Goal: Task Accomplishment & Management: Use online tool/utility

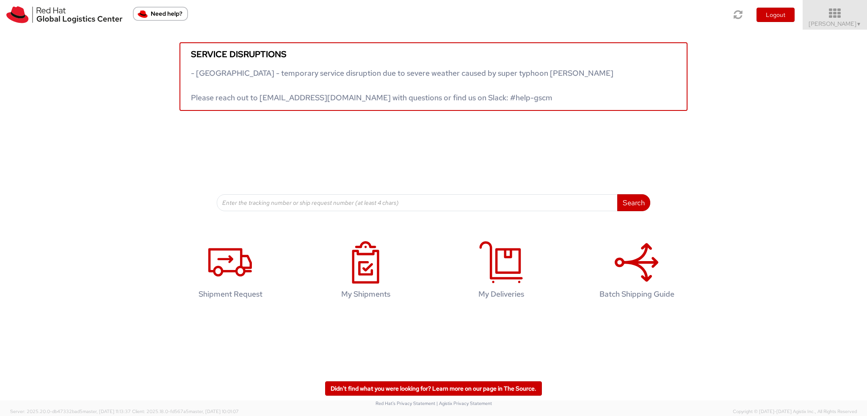
click at [844, 19] on icon at bounding box center [835, 14] width 74 height 12
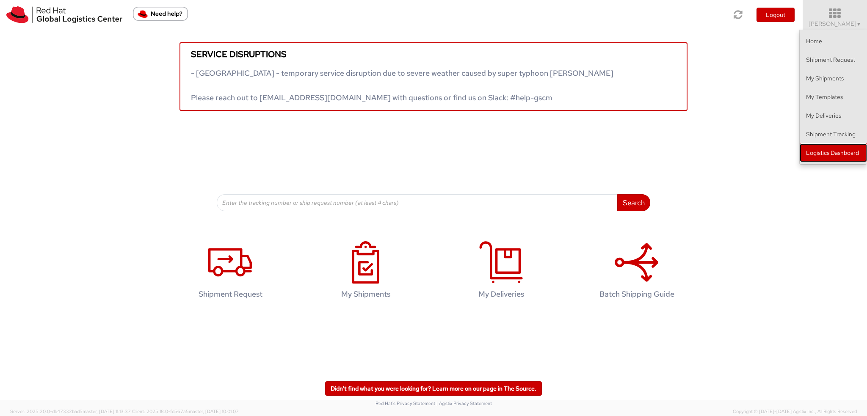
click at [824, 154] on link "Logistics Dashboard" at bounding box center [833, 153] width 67 height 19
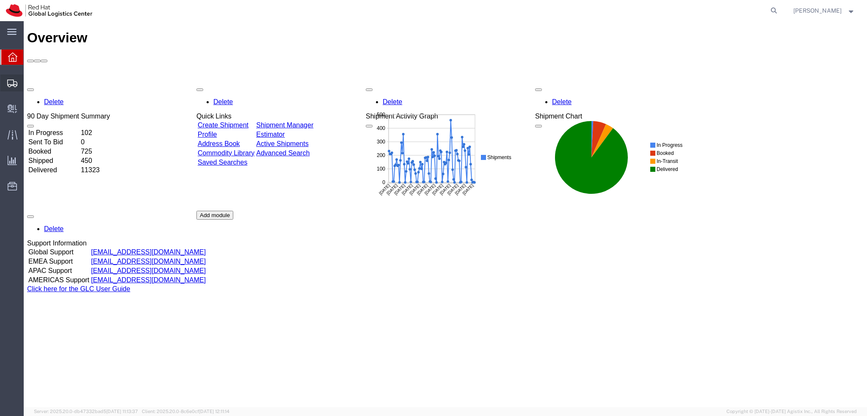
click at [10, 80] on icon at bounding box center [12, 84] width 10 height 8
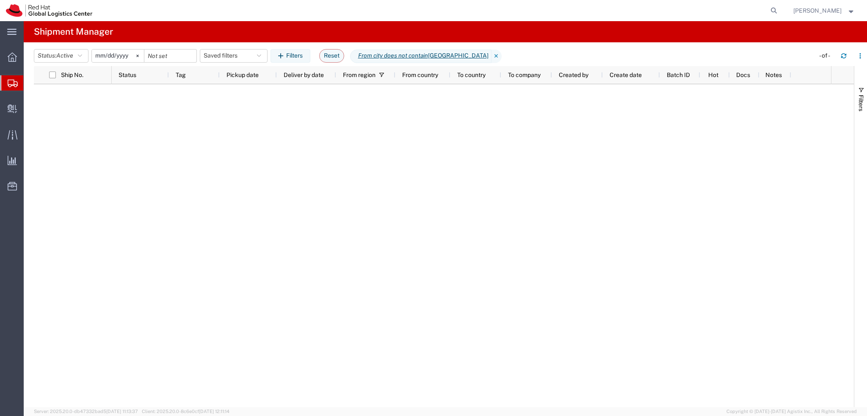
type input "2025-01-05"
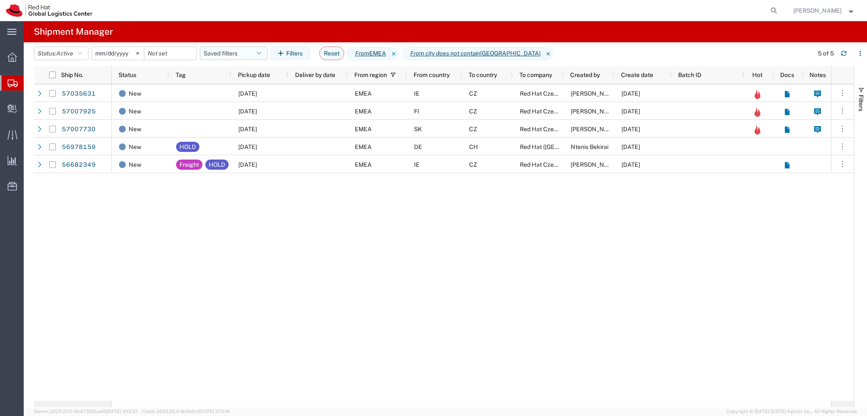
click at [229, 51] on button "Saved filters" at bounding box center [234, 54] width 68 height 14
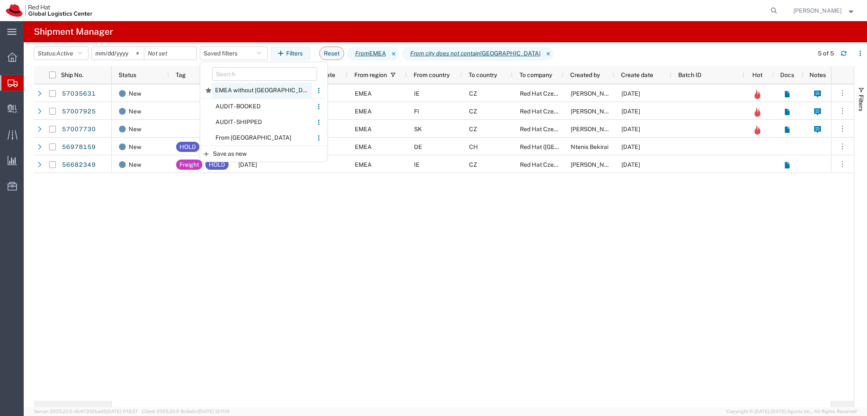
click at [268, 93] on span "EMEA without Brno" at bounding box center [262, 91] width 100 height 16
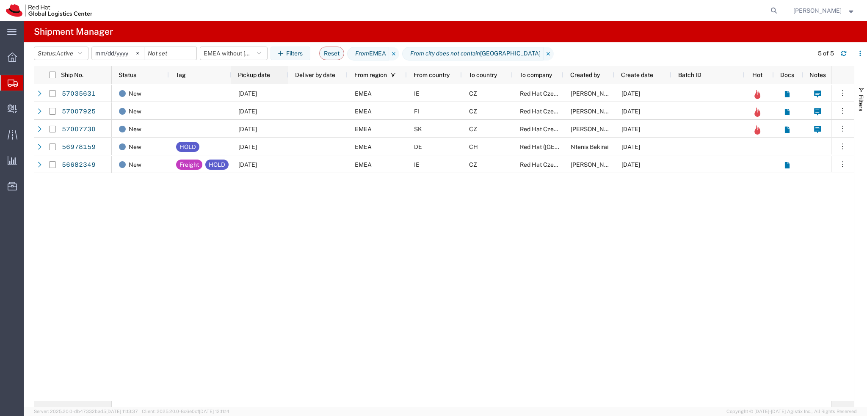
click at [239, 79] on div "Pickup date" at bounding box center [261, 75] width 47 height 14
click at [242, 52] on button "EMEA without Brno" at bounding box center [234, 54] width 68 height 14
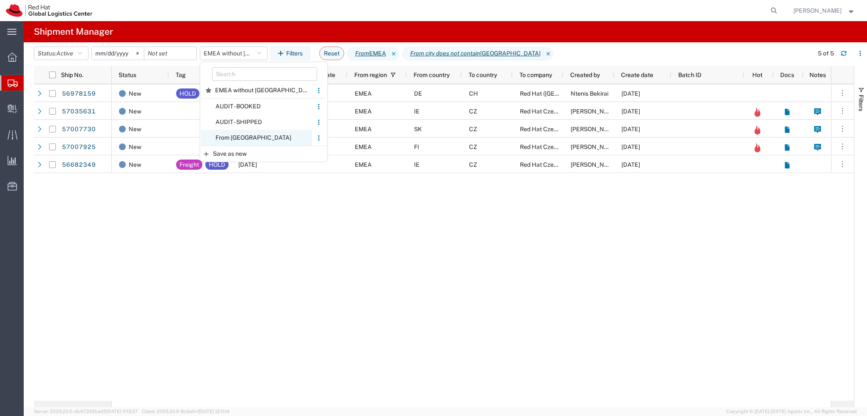
click at [259, 137] on span "From CZ" at bounding box center [256, 138] width 111 height 16
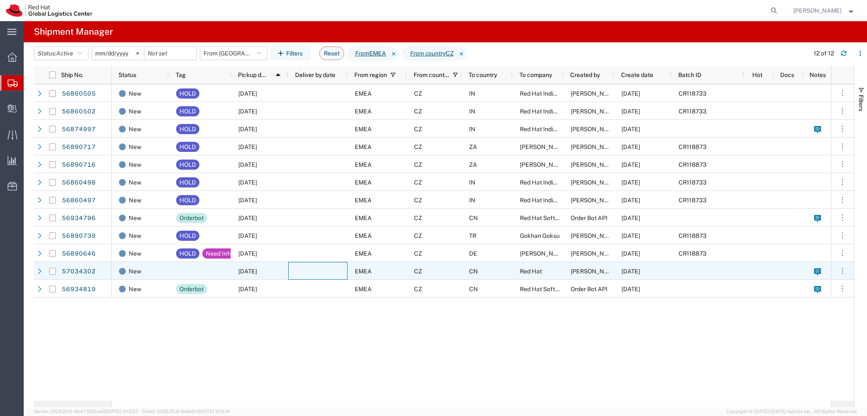
click at [316, 267] on div at bounding box center [317, 271] width 59 height 18
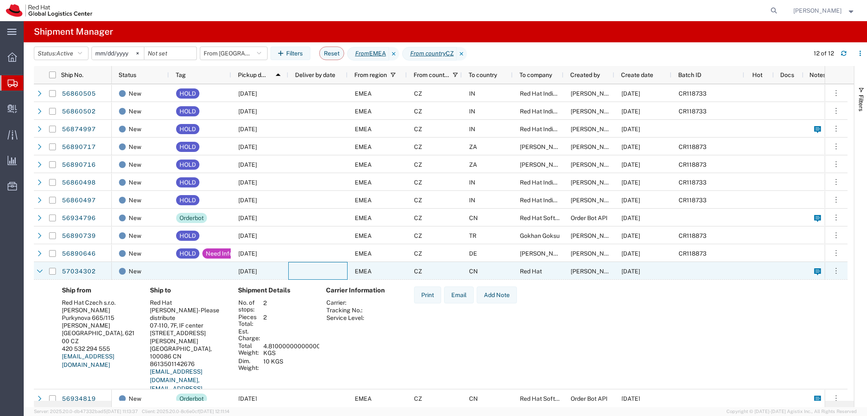
click at [316, 267] on div at bounding box center [317, 271] width 59 height 18
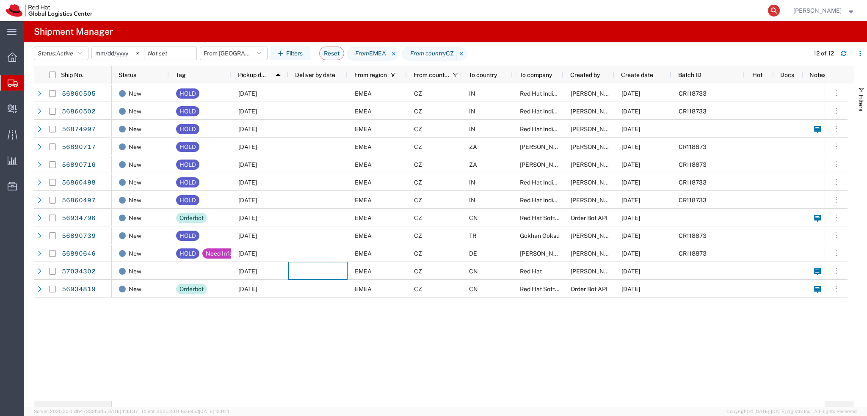
click at [780, 14] on icon at bounding box center [774, 11] width 12 height 12
click at [727, 12] on input "search" at bounding box center [639, 10] width 257 height 20
paste input "393444914897"
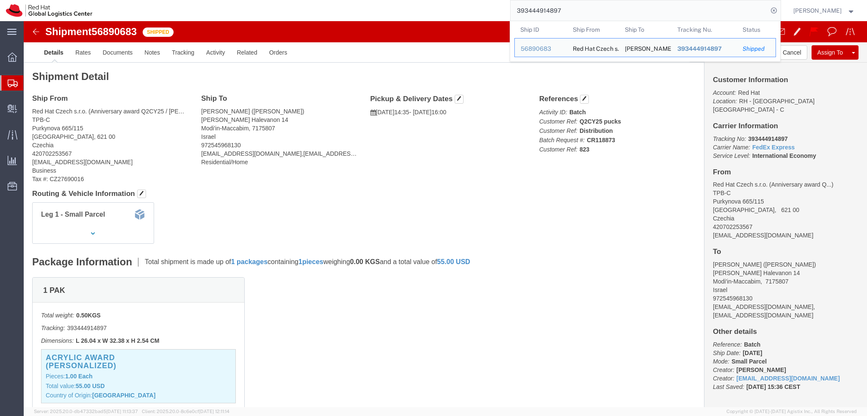
click at [599, 8] on input "393444914897" at bounding box center [639, 10] width 257 height 20
paste input "505485402"
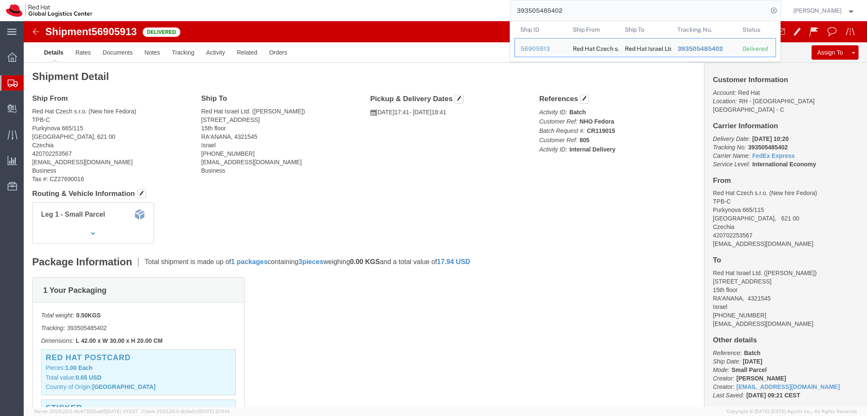
click at [603, 11] on input "393505485402" at bounding box center [639, 10] width 257 height 20
paste input "444914897"
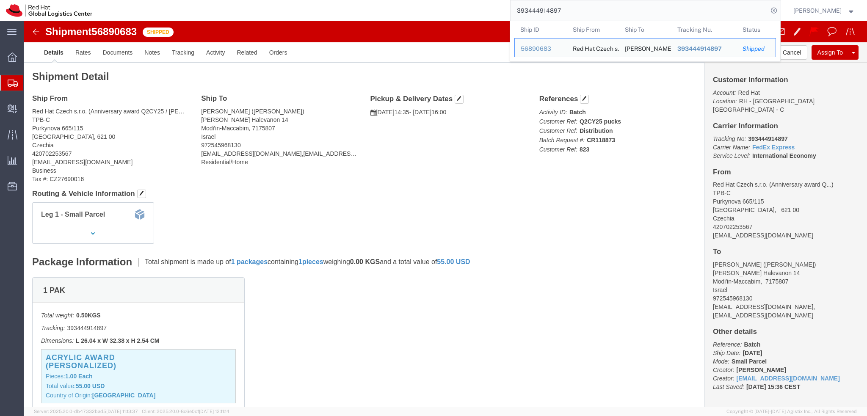
click at [584, 11] on input "393444914897" at bounding box center [639, 10] width 257 height 20
paste input "503053"
click address "Nir Farkas (Nir Farkas) Ha Yovel 22 apt. 8 Raanana, 4340113 Israel +972 52-473-…"
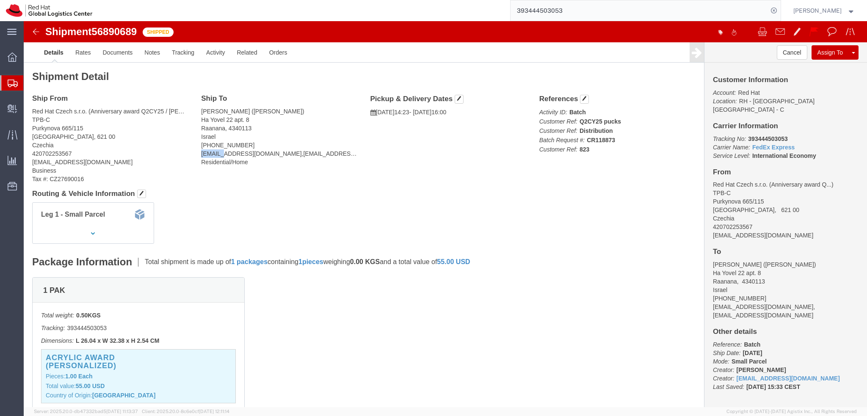
click address "Nir Farkas (Nir Farkas) Ha Yovel 22 apt. 8 Raanana, 4340113 Israel +972 52-473-…"
drag, startPoint x: 231, startPoint y: 132, endPoint x: 176, endPoint y: 134, distance: 55.5
click div "Ship To Nir Farkas (Nir Farkas) Ha Yovel 22 apt. 8 Raanana, 4340113 Israel +972…"
copy address "nfarkas@redhat.com"
drag, startPoint x: 175, startPoint y: 89, endPoint x: 235, endPoint y: 128, distance: 70.9
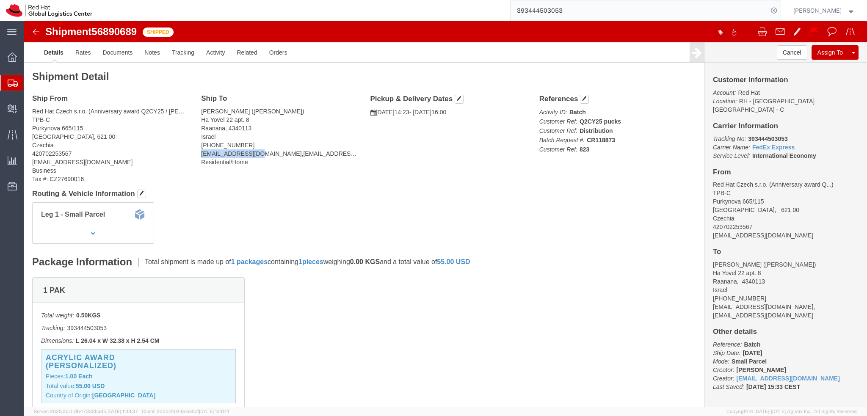
click div "Ship To Nir Farkas (Nir Farkas) Ha Yovel 22 apt. 8 Raanana, 4340113 Israel +972…"
copy address "Nir Farkas (Nir Farkas) Ha Yovel 22 apt. 8 Raanana, 4340113 Israel +972 52-473-…"
click div "Ship To Nir Farkas (Nir Farkas) Ha Yovel 22 apt. 8 Raanana, 4340113 Israel +972…"
click div "Leg 1 - Small Parcel"
click at [588, 9] on input "393444503053" at bounding box center [639, 10] width 257 height 20
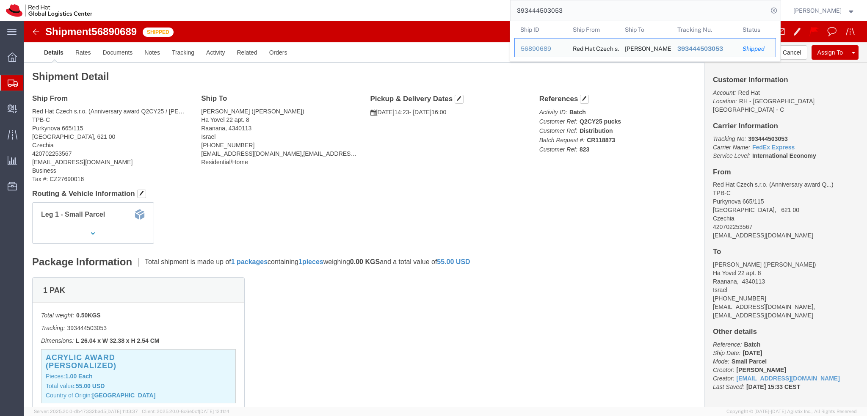
drag, startPoint x: 588, startPoint y: 9, endPoint x: 666, endPoint y: 8, distance: 78.3
click at [588, 9] on input "393444503053" at bounding box center [639, 10] width 257 height 20
paste input "6572789506"
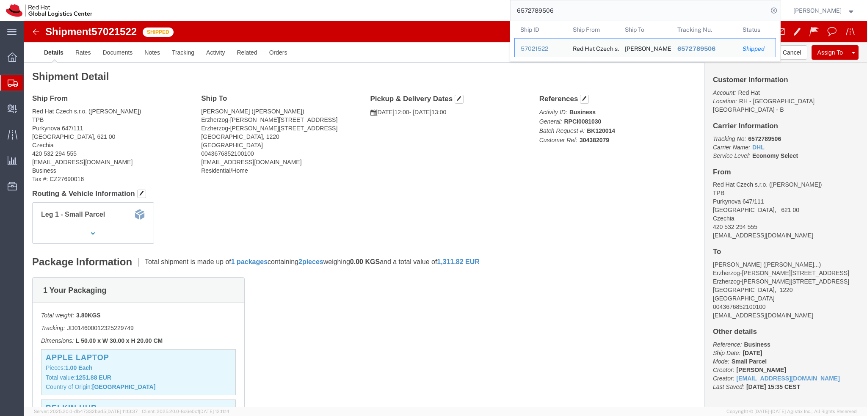
click address "Daria Schuettengruber (Daria Schuettengruber) Erzherzog-Karl-Strasse 31/12 Erzh…"
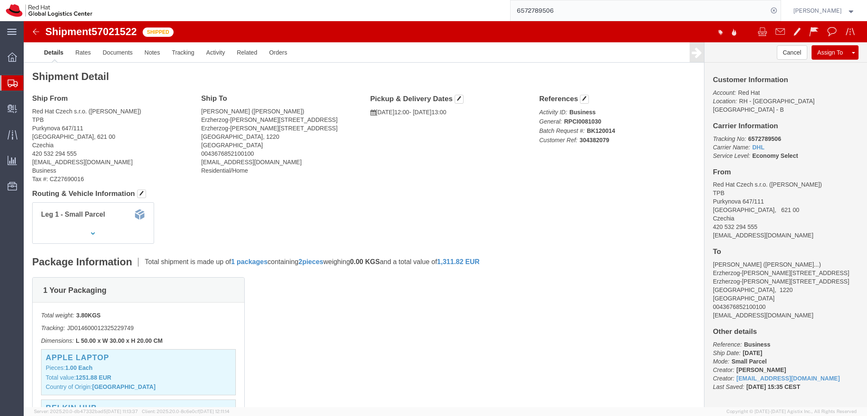
click at [584, 11] on input "6572789506" at bounding box center [639, 10] width 257 height 20
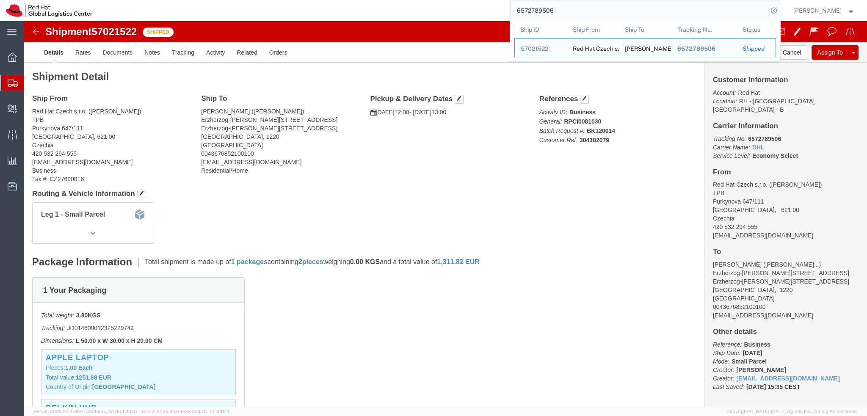
paste input "7013012790"
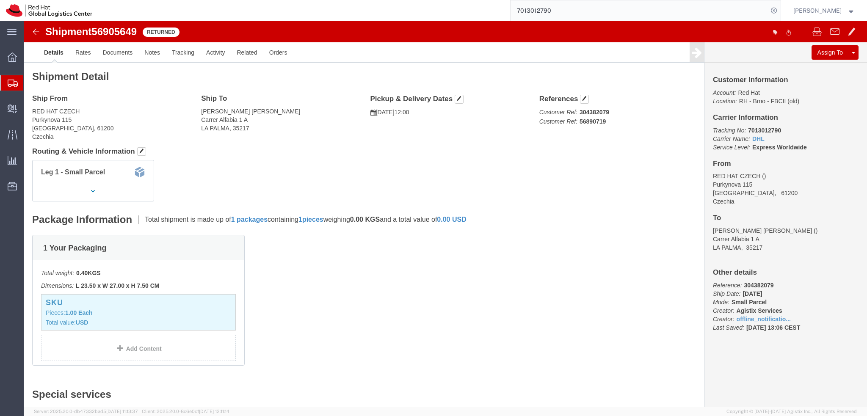
click at [593, 14] on input "7013012790" at bounding box center [639, 10] width 257 height 20
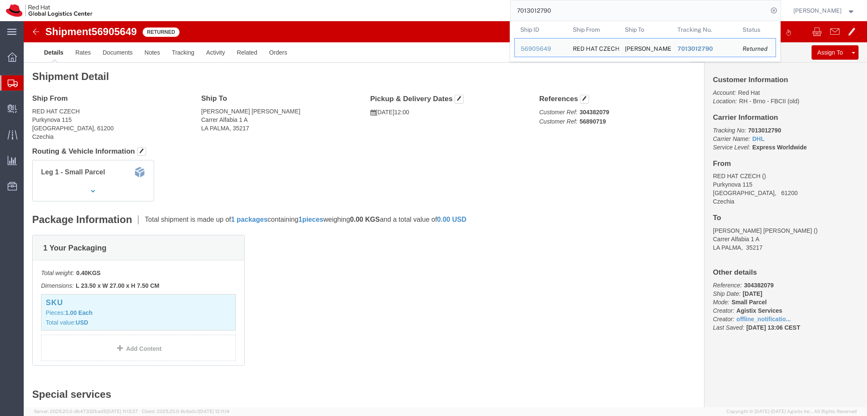
paste input "1227882143"
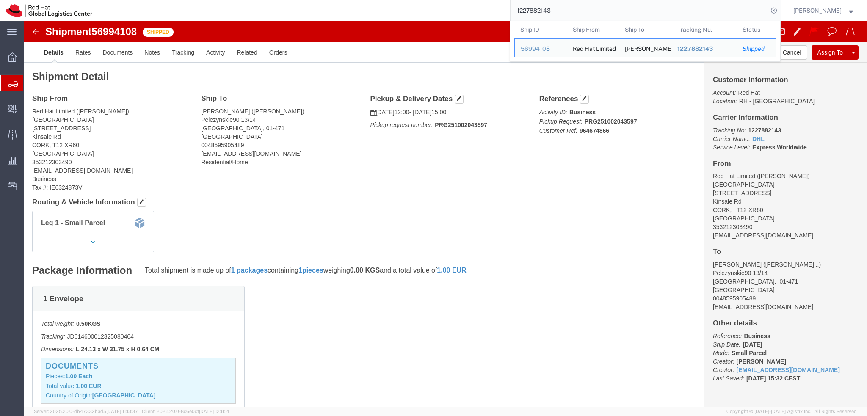
click at [593, 10] on input "1227882143" at bounding box center [639, 10] width 257 height 20
paste input "393441410719"
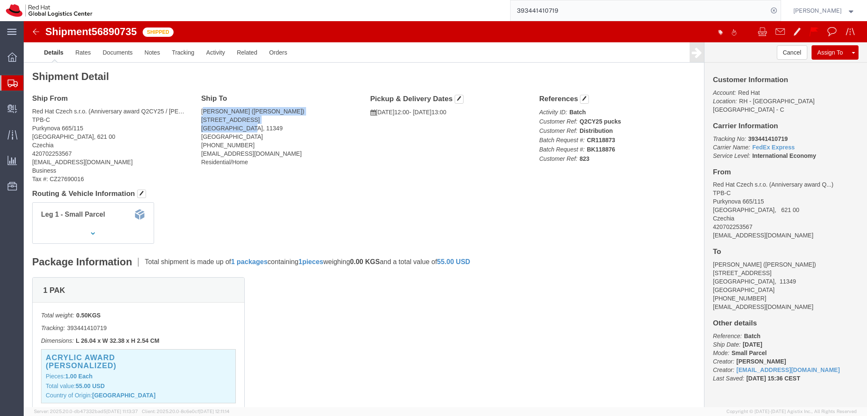
drag, startPoint x: 178, startPoint y: 90, endPoint x: 220, endPoint y: 110, distance: 46.6
click address "Jacob Bakk (Jacob Bakk) Frejgatan 33 Stockholm, 11349 Sweden +46 70 915 45 74 g…"
drag, startPoint x: 180, startPoint y: 91, endPoint x: 244, endPoint y: 130, distance: 74.4
click div "Ship To Jacob Bakk (Jacob Bakk) Frejgatan 33 Stockholm, 11349 Sweden +46 70 915…"
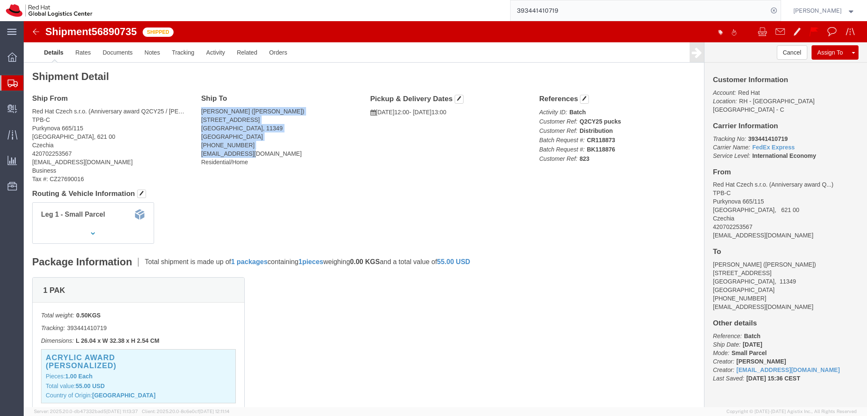
copy address "Jacob Bakk (Jacob Bakk) Frejgatan 33 Stockholm, 11349 Sweden +46 70 915 45 74 g…"
click address "Jacob Bakk (Jacob Bakk) Frejgatan 33 Stockholm, 11349 Sweden +46 70 915 45 74 g…"
drag, startPoint x: 175, startPoint y: 133, endPoint x: 255, endPoint y: 134, distance: 79.6
click div "Ship To Jacob Bakk (Jacob Bakk) Frejgatan 33 Stockholm, 11349 Sweden +46 70 915…"
copy address "gbakk@redhat.com"
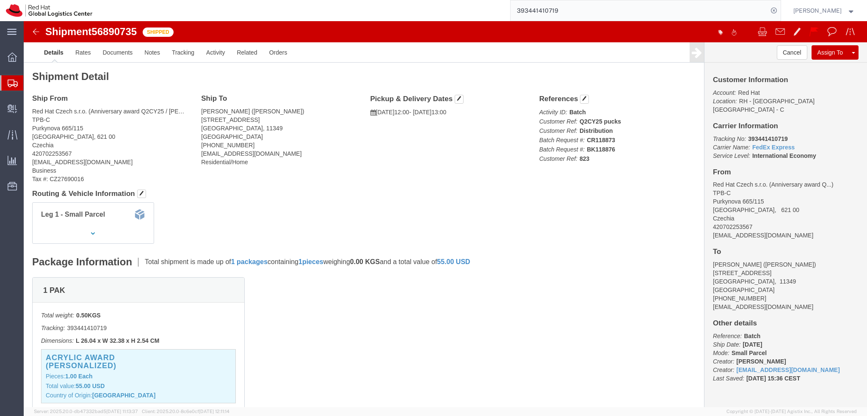
drag, startPoint x: 196, startPoint y: 90, endPoint x: 176, endPoint y: 90, distance: 19.9
click address "Jacob Bakk (Jacob Bakk) Frejgatan 33 Stockholm, 11349 Sweden +46 70 915 45 74 g…"
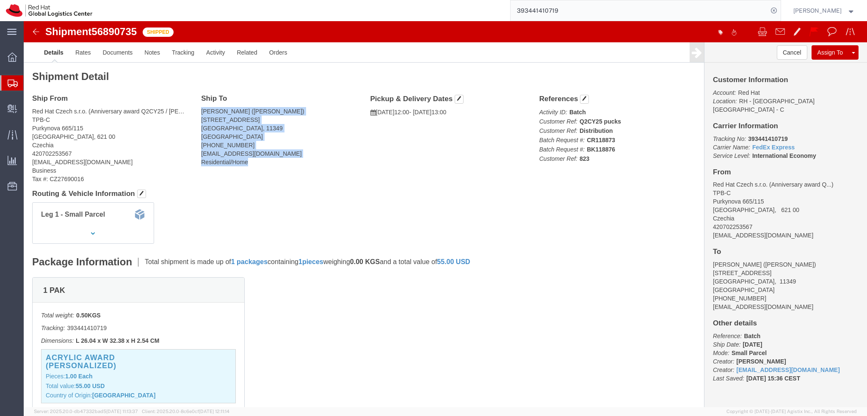
drag, startPoint x: 176, startPoint y: 91, endPoint x: 230, endPoint y: 141, distance: 73.4
click address "Jacob Bakk (Jacob Bakk) Frejgatan 33 Stockholm, 11349 Sweden +46 70 915 45 74 g…"
copy address "Jacob Bakk (Jacob Bakk) Frejgatan 33 Stockholm, 11349 Sweden +46 70 915 45 74 g…"
click address "Jacob Bakk (Jacob Bakk) Frejgatan 33 Stockholm, 11349 Sweden +46 70 915 45 74 g…"
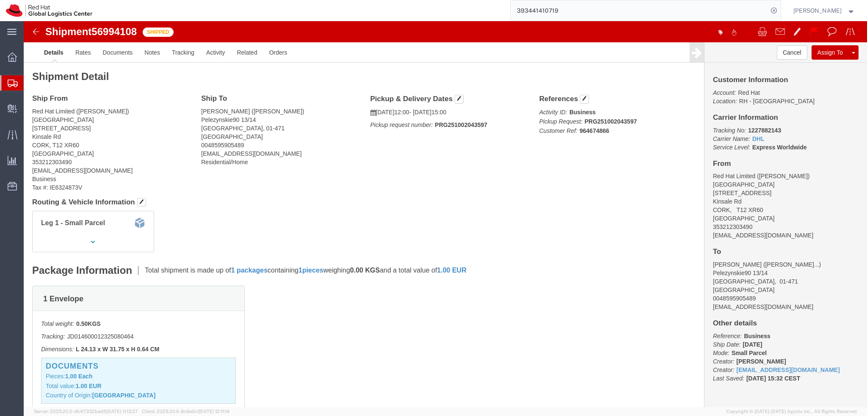
click address "Bartusz Spyrko Smietanko (Bartusz Spyrko Smietanko) Pelezynskie90 13/14 Warsaw,…"
click b "1227882143"
copy b "1227882143"
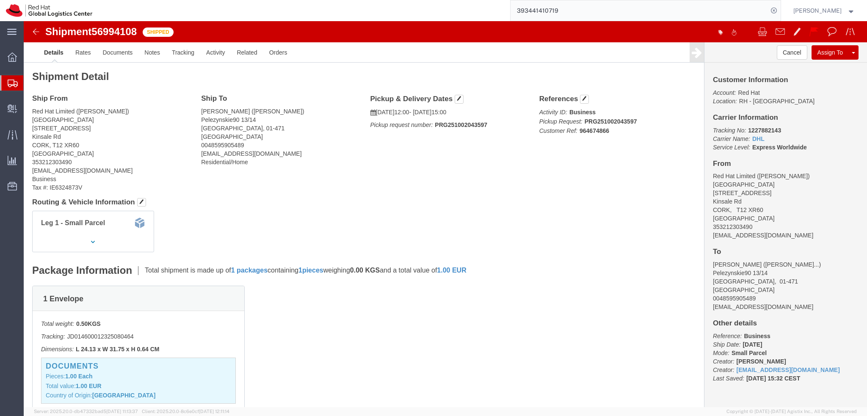
drag, startPoint x: 348, startPoint y: 161, endPoint x: 363, endPoint y: 147, distance: 21.0
click div "Ship From Red Hat Limited (Maura Connolly) CORK 6700 Cork Airport Business Park…"
click img
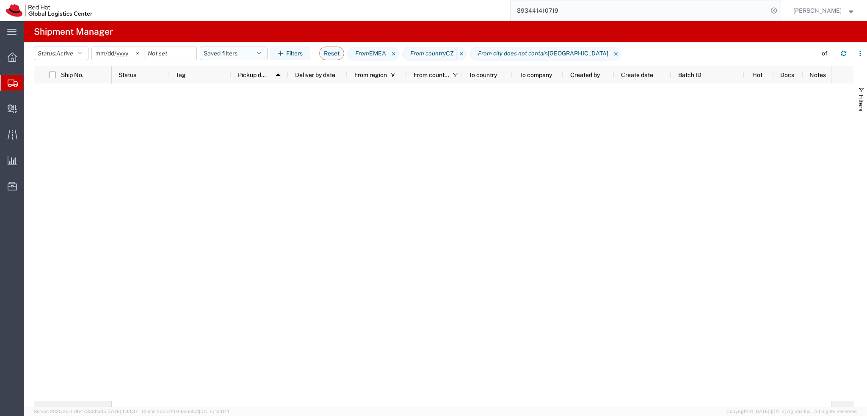
click at [244, 53] on button "Saved filters" at bounding box center [234, 54] width 68 height 14
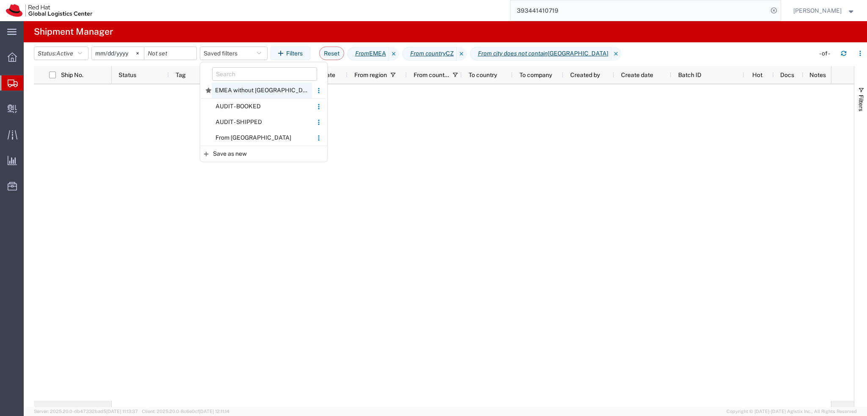
click at [262, 90] on span "EMEA without Brno" at bounding box center [262, 91] width 100 height 16
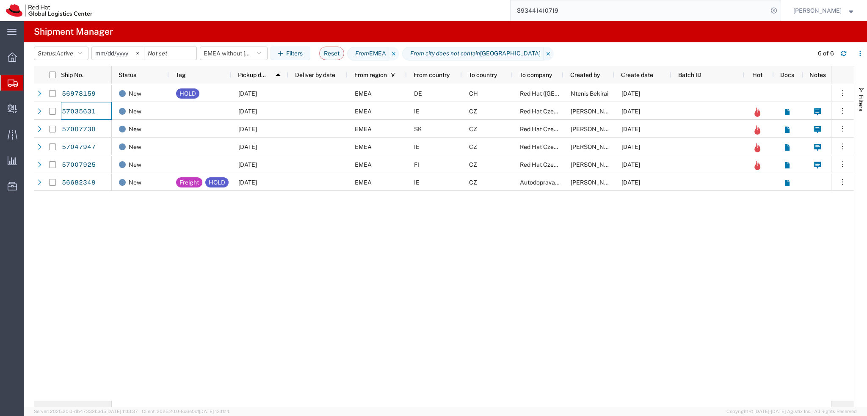
click at [620, 10] on input "393441410719" at bounding box center [639, 10] width 257 height 20
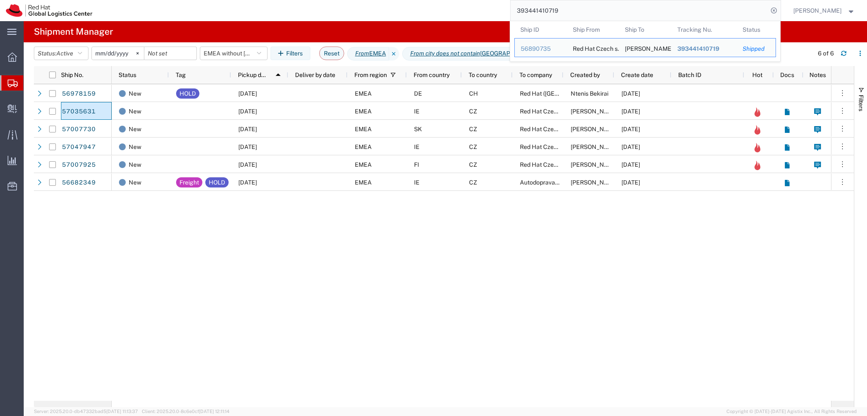
click at [620, 10] on input "393441410719" at bounding box center [639, 10] width 257 height 20
paste input "search"
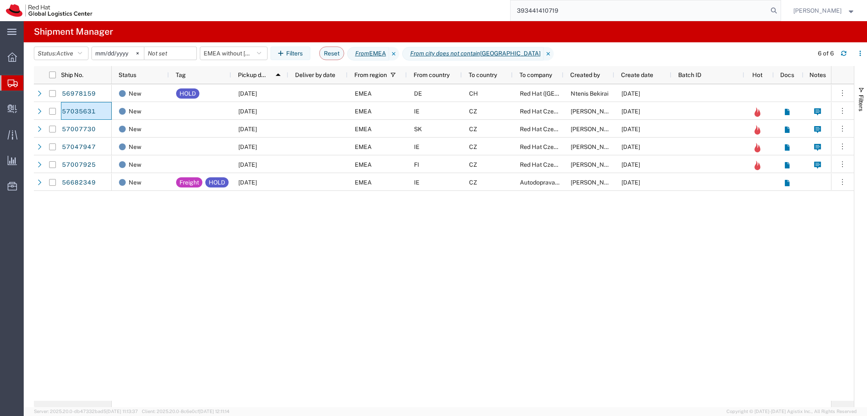
type input "393441410719"
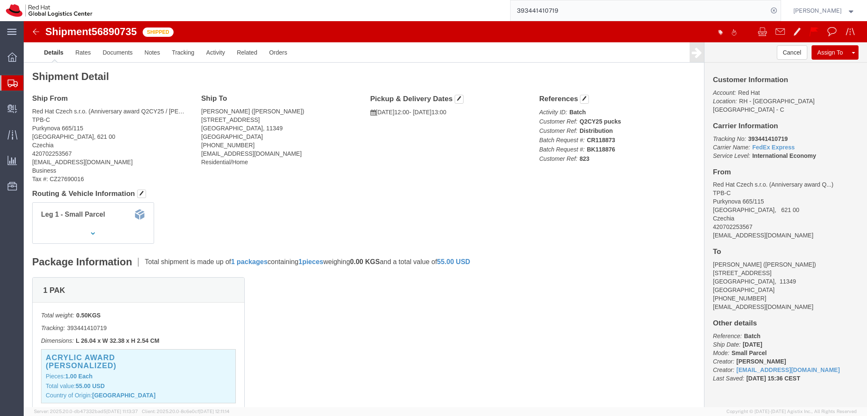
click img
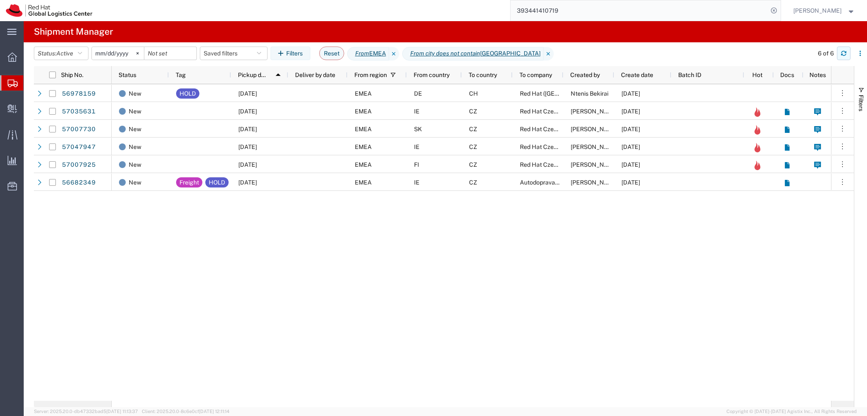
click at [841, 58] on button "button" at bounding box center [844, 54] width 14 height 14
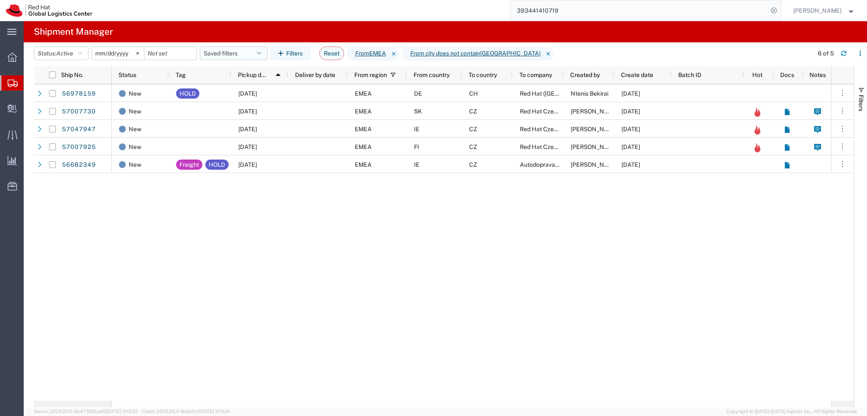
click at [248, 51] on button "Saved filters" at bounding box center [234, 54] width 68 height 14
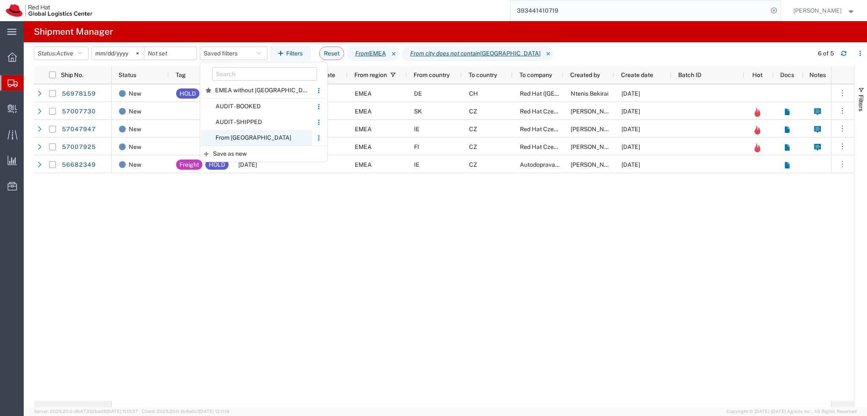
click at [258, 139] on span "From CZ" at bounding box center [256, 138] width 111 height 16
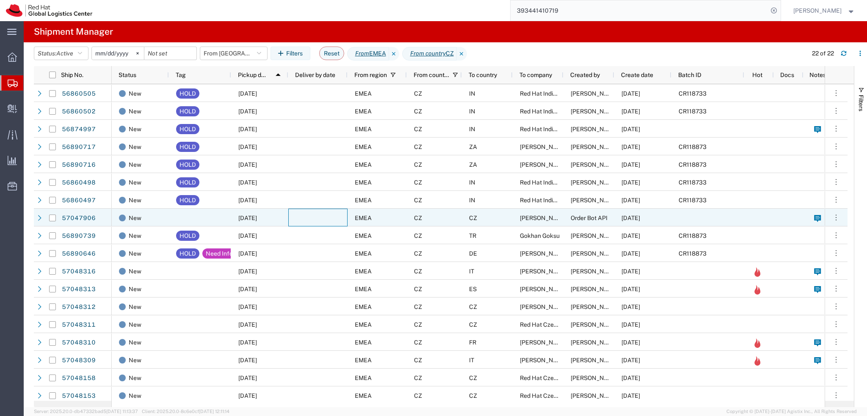
click at [288, 216] on div at bounding box center [317, 218] width 59 height 18
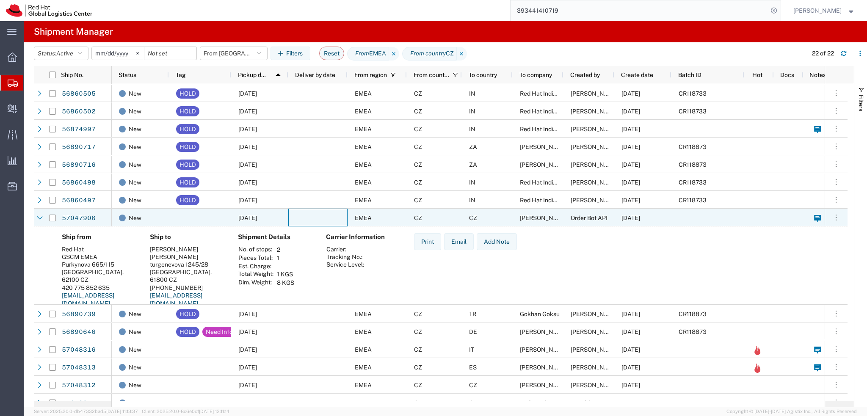
click at [296, 216] on div at bounding box center [317, 218] width 59 height 18
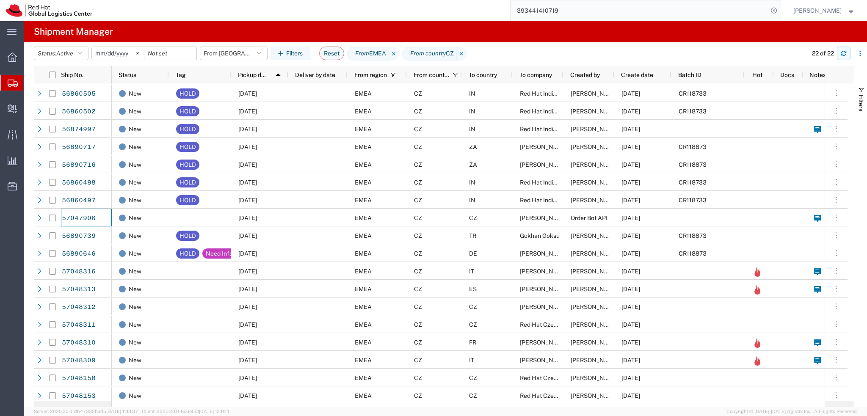
click at [845, 50] on button "button" at bounding box center [844, 54] width 14 height 14
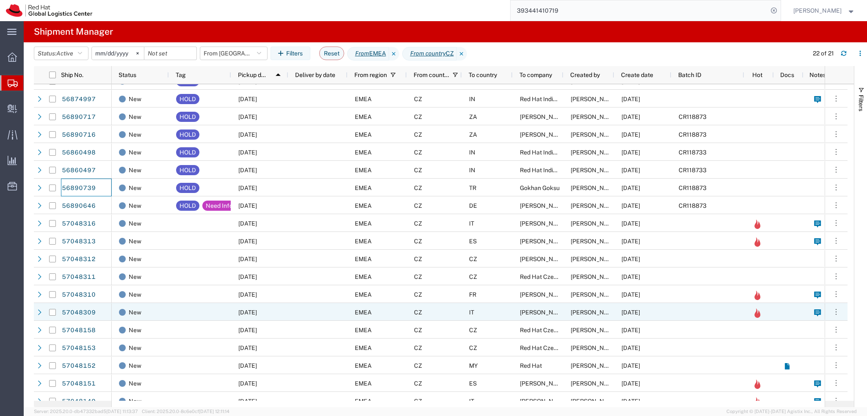
scroll to position [57, 0]
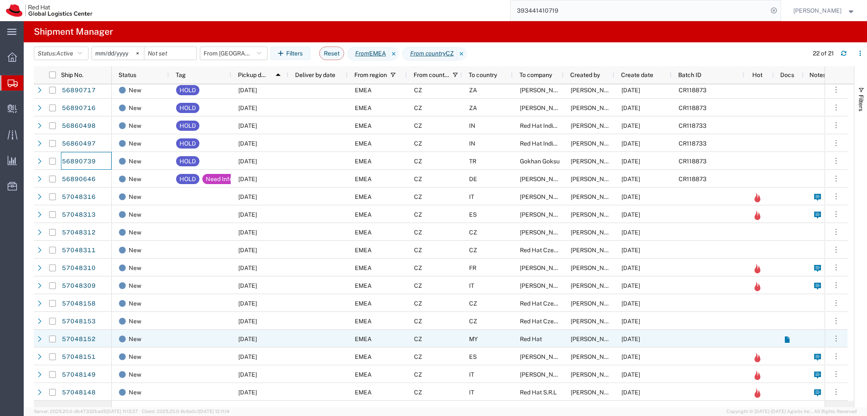
click at [429, 341] on div "CZ" at bounding box center [434, 339] width 55 height 18
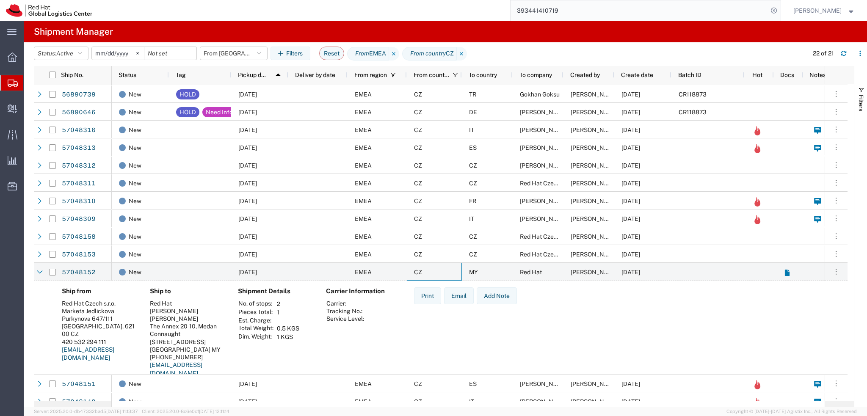
scroll to position [124, 0]
click at [437, 266] on div "CZ" at bounding box center [434, 271] width 55 height 18
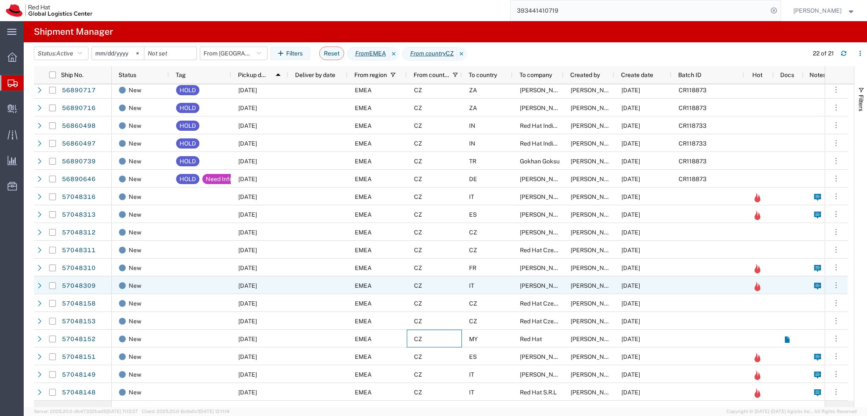
scroll to position [57, 0]
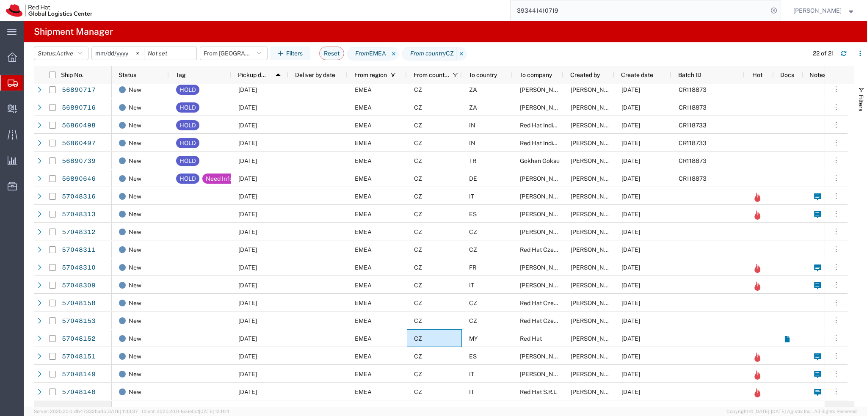
click at [105, 52] on input "2025-01-05" at bounding box center [118, 53] width 52 height 13
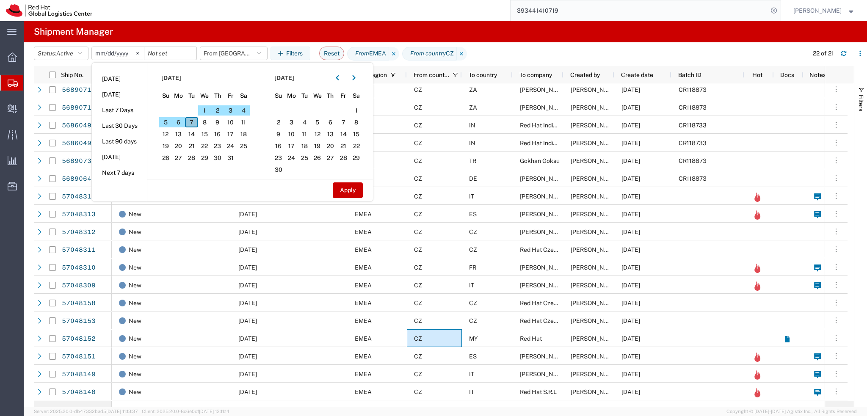
click at [195, 119] on span "7" at bounding box center [191, 122] width 13 height 10
click at [362, 191] on button "Apply" at bounding box center [348, 191] width 30 height 16
type input "2025-10-07"
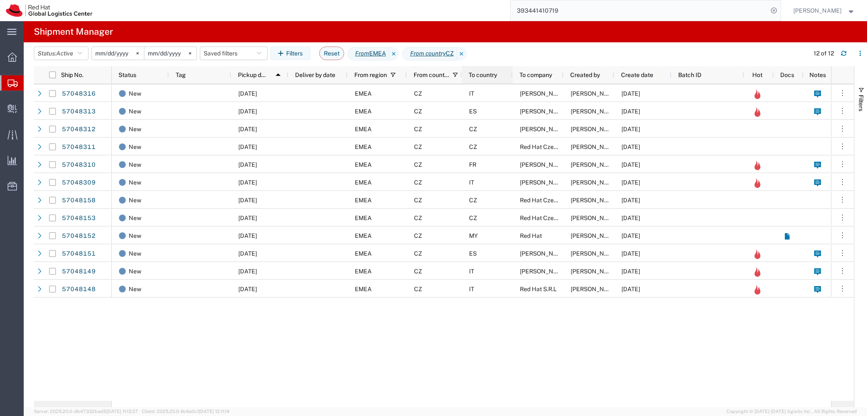
click at [491, 80] on div "To country" at bounding box center [489, 75] width 41 height 14
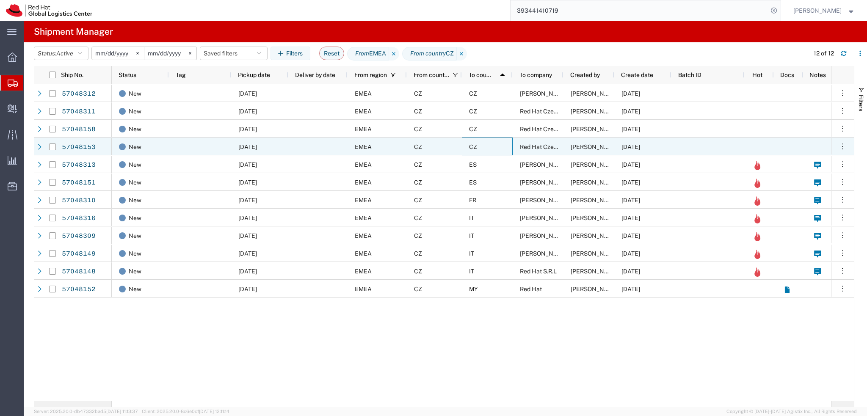
click at [498, 146] on div "CZ" at bounding box center [487, 147] width 51 height 18
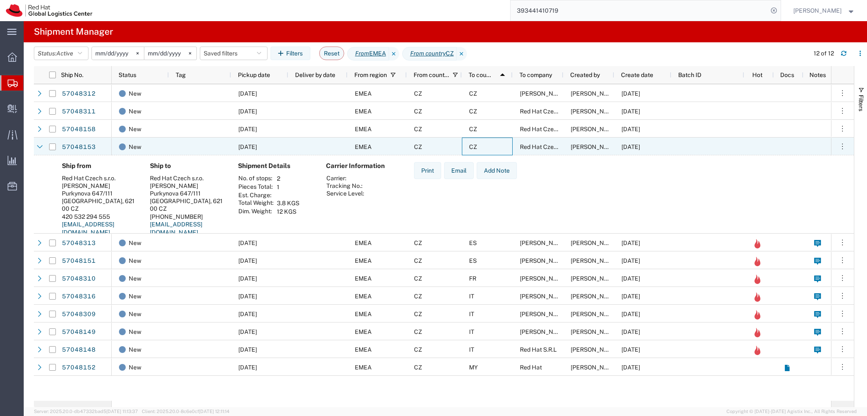
click at [498, 146] on div "CZ" at bounding box center [487, 147] width 51 height 18
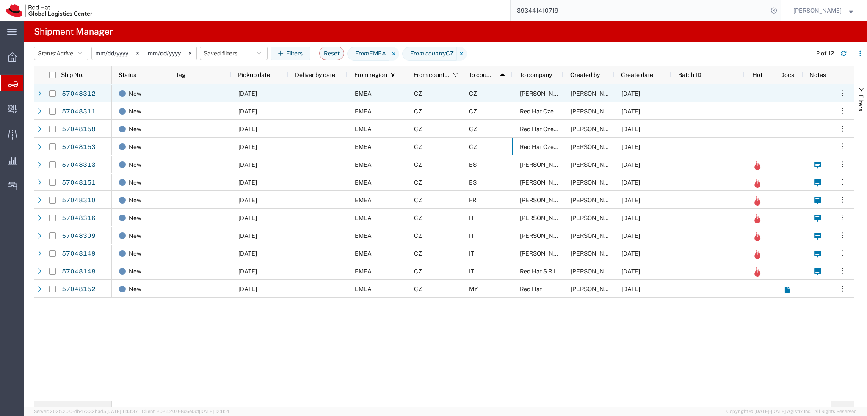
click at [490, 96] on div "CZ" at bounding box center [487, 93] width 51 height 18
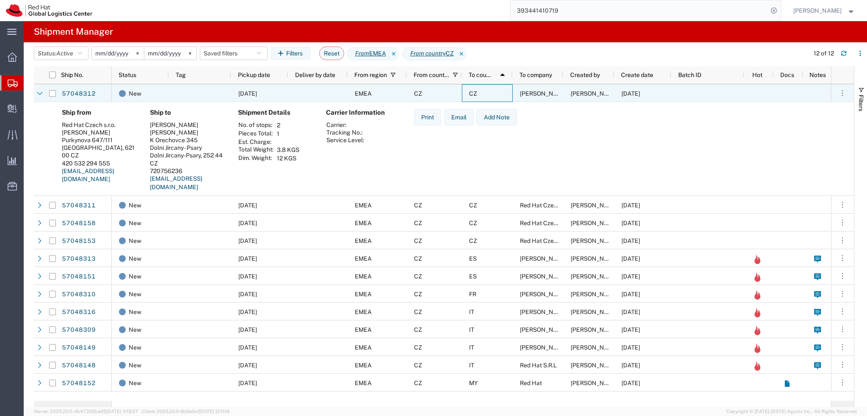
click at [501, 92] on div "CZ" at bounding box center [487, 93] width 51 height 18
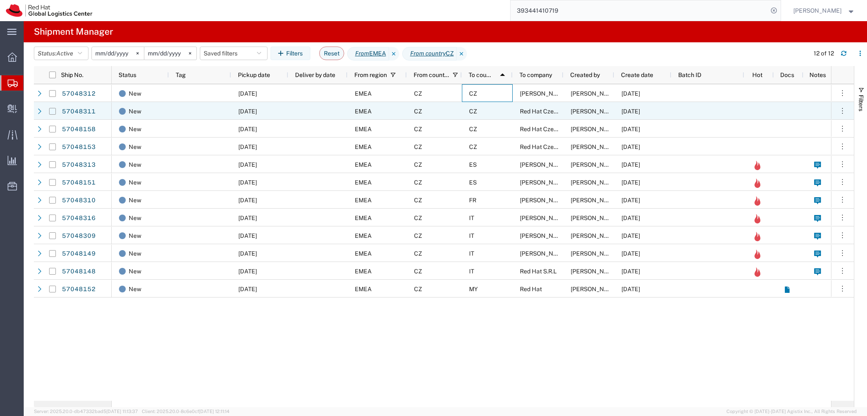
click at [52, 112] on input "Press Space to toggle row selection (unchecked)" at bounding box center [52, 111] width 7 height 7
checkbox input "true"
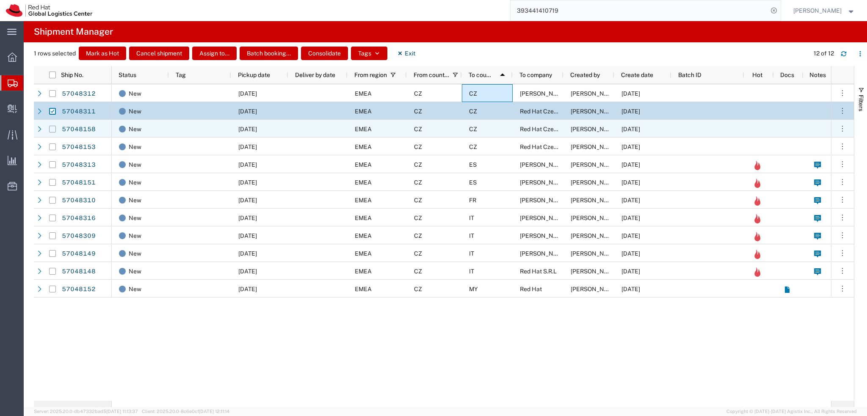
click at [52, 130] on input "Press Space to toggle row selection (unchecked)" at bounding box center [52, 129] width 7 height 7
checkbox input "true"
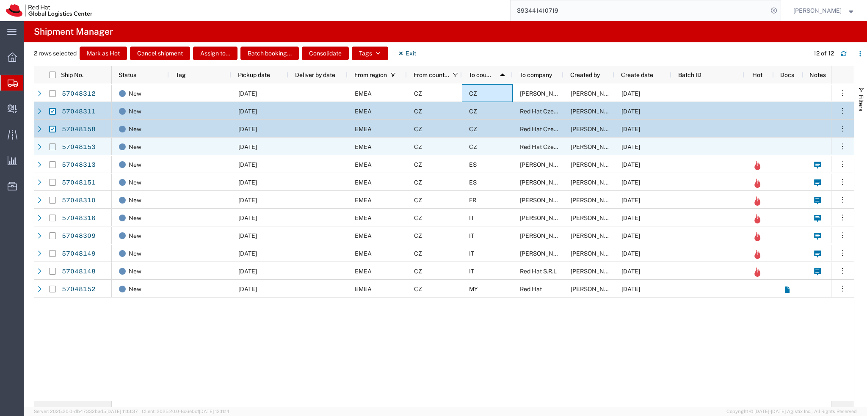
click at [53, 146] on input "Press Space to toggle row selection (unchecked)" at bounding box center [52, 147] width 7 height 7
checkbox input "true"
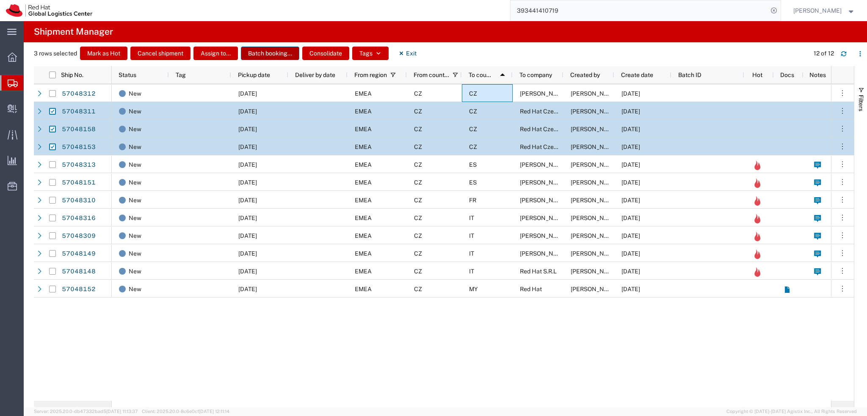
click at [276, 57] on button "Batch booking..." at bounding box center [270, 54] width 58 height 14
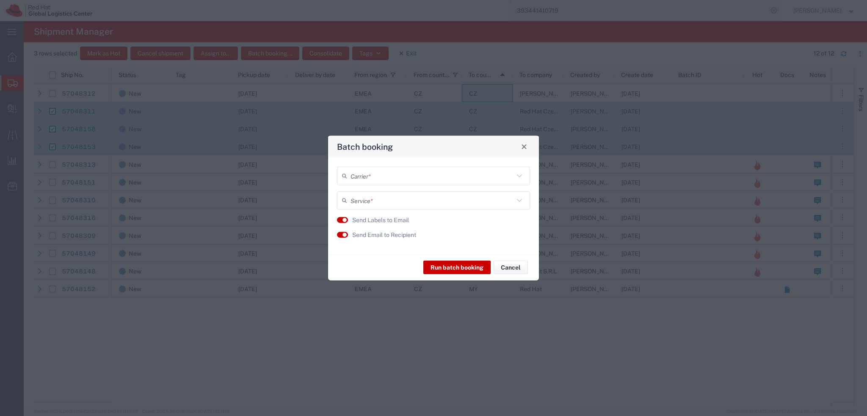
click at [378, 172] on input "text" at bounding box center [432, 176] width 163 height 15
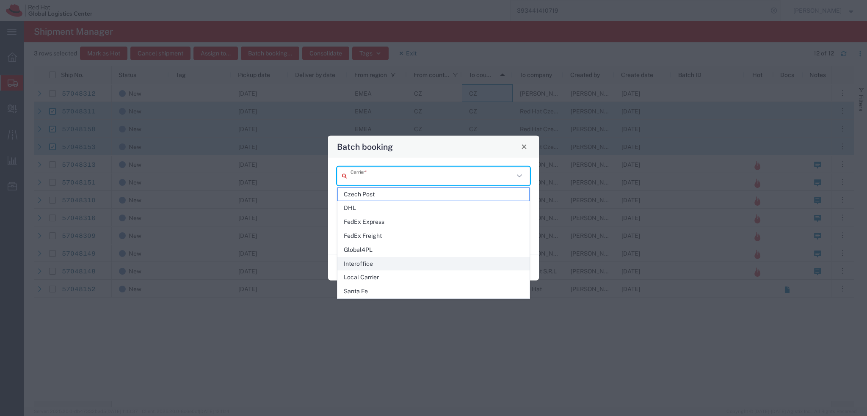
click at [377, 261] on span "Interoffice" at bounding box center [433, 263] width 191 height 13
type input "Interoffice"
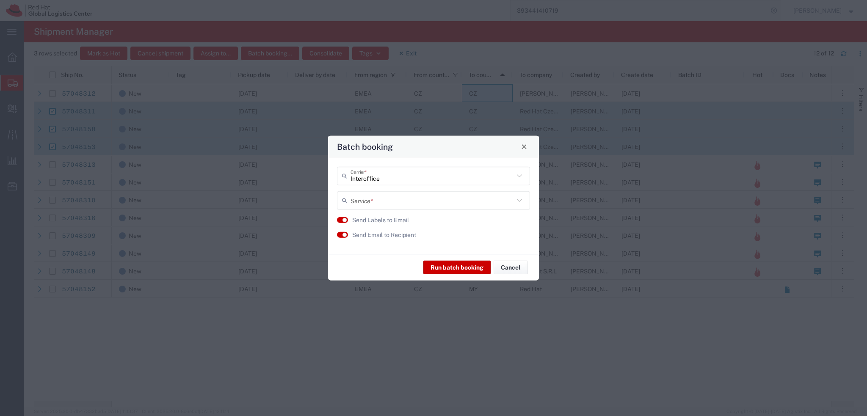
click at [365, 197] on input "text" at bounding box center [432, 200] width 163 height 15
click at [376, 221] on span "IO_Ground" at bounding box center [433, 219] width 191 height 13
type input "IO_Ground"
click at [339, 235] on button "button" at bounding box center [342, 235] width 11 height 6
click at [452, 264] on button "Run batch booking" at bounding box center [456, 268] width 67 height 14
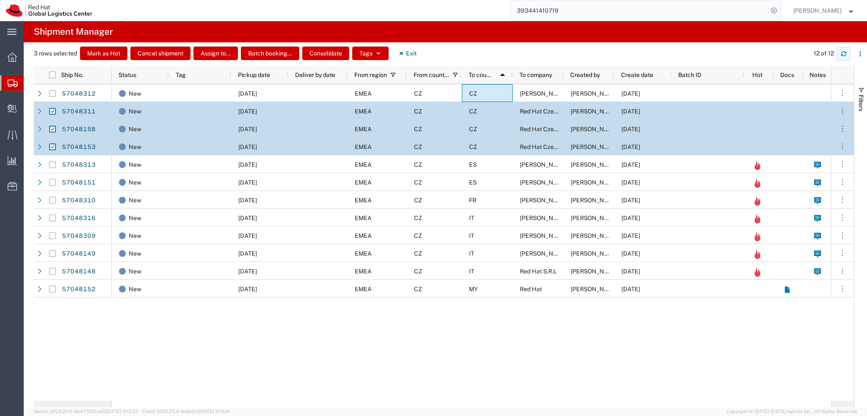
click at [840, 53] on button "button" at bounding box center [844, 54] width 14 height 14
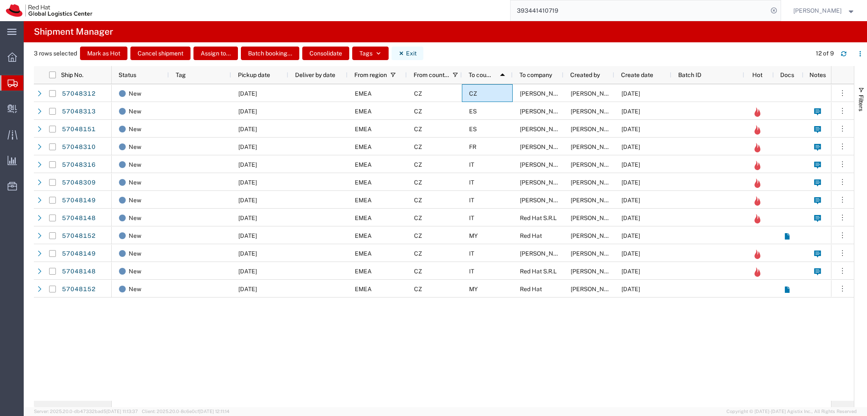
click at [416, 53] on button "Exit" at bounding box center [408, 54] width 32 height 14
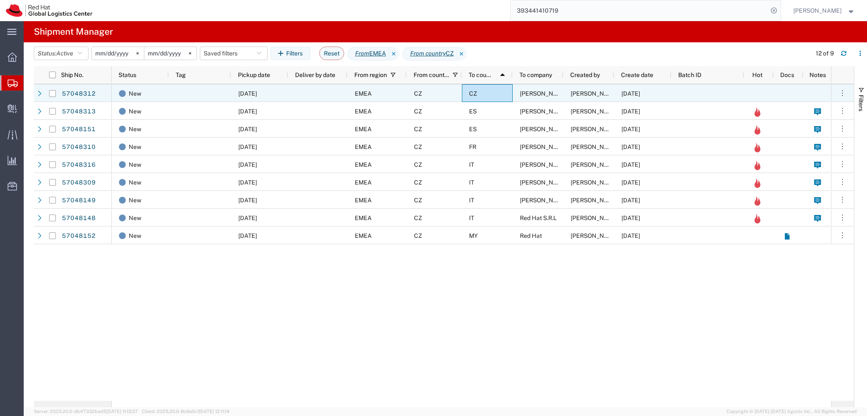
click at [54, 94] on input "Press Space to toggle row selection (unchecked)" at bounding box center [52, 93] width 7 height 7
checkbox input "true"
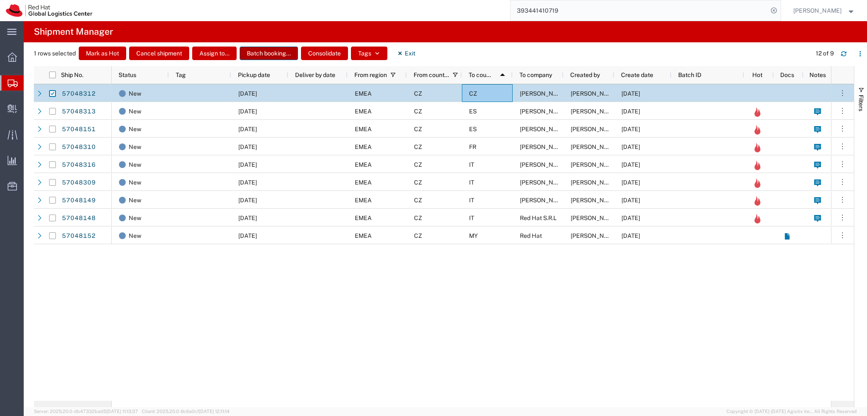
click at [274, 55] on button "Batch booking..." at bounding box center [269, 54] width 58 height 14
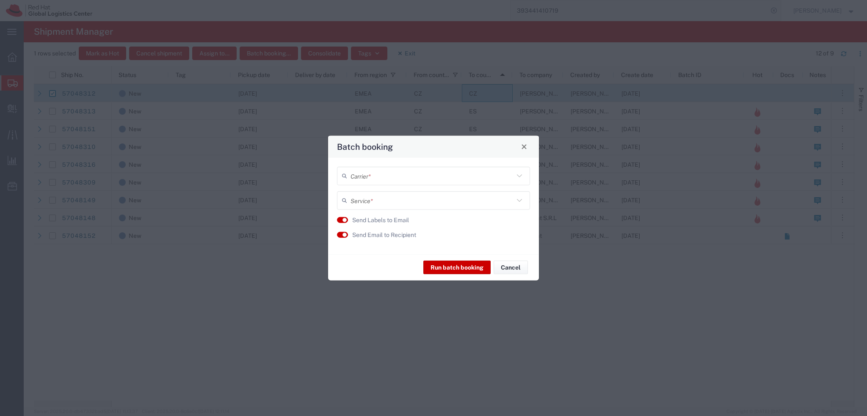
click at [397, 179] on input "text" at bounding box center [432, 176] width 163 height 15
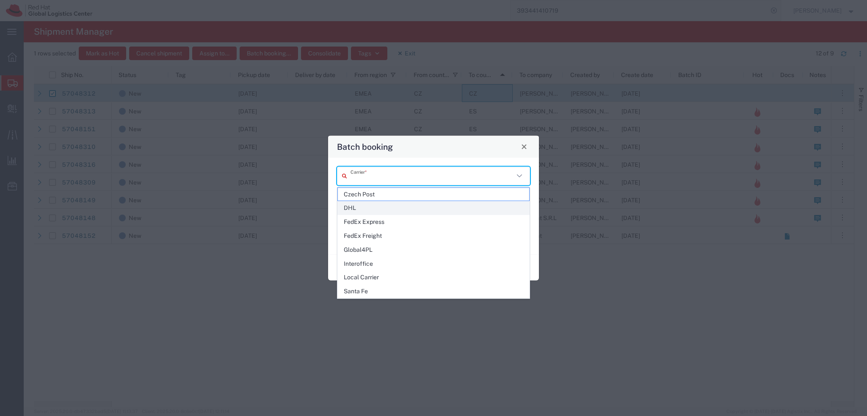
click at [363, 207] on span "DHL" at bounding box center [433, 208] width 191 height 13
type input "DHL"
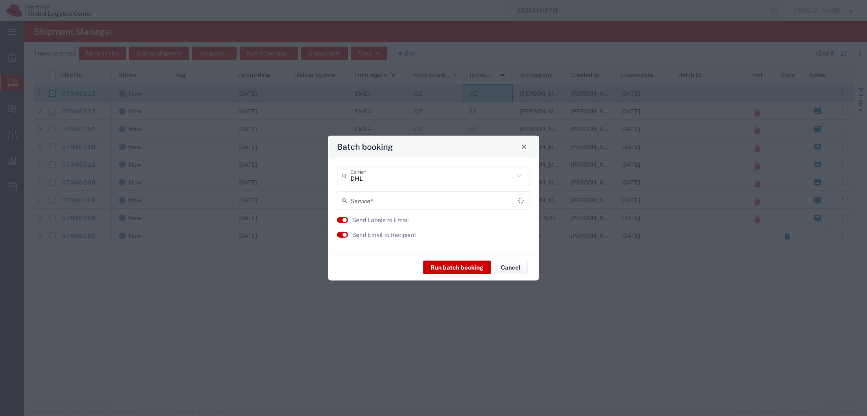
click at [371, 201] on input "text" at bounding box center [435, 200] width 168 height 15
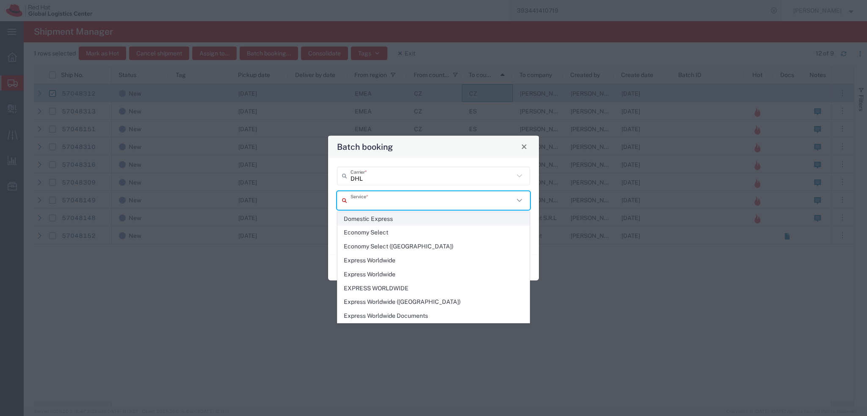
click at [379, 215] on span "Domestic Express" at bounding box center [433, 219] width 191 height 13
type input "Domestic Express"
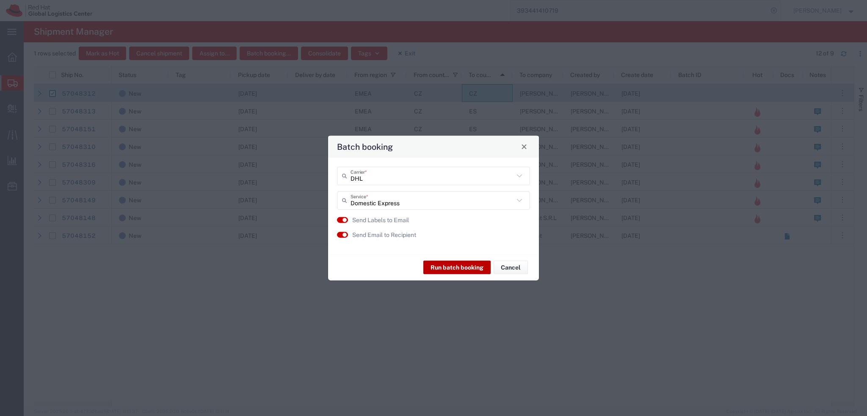
click at [477, 269] on button "Run batch booking" at bounding box center [456, 268] width 67 height 14
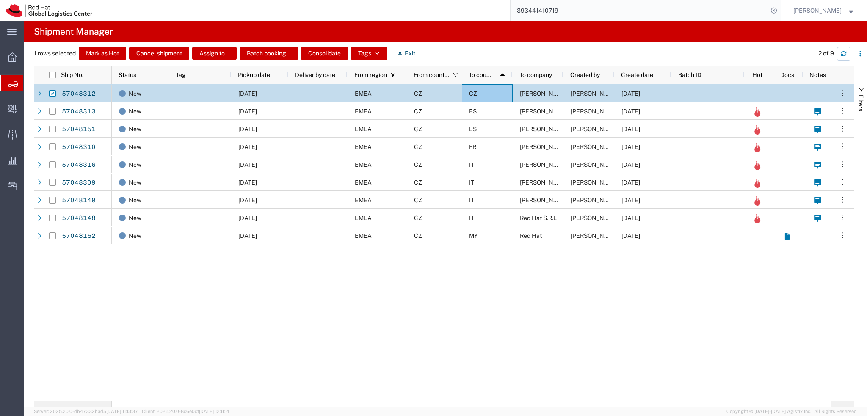
drag, startPoint x: 845, startPoint y: 55, endPoint x: 820, endPoint y: 59, distance: 25.4
click at [845, 55] on icon "button" at bounding box center [843, 55] width 5 height 2
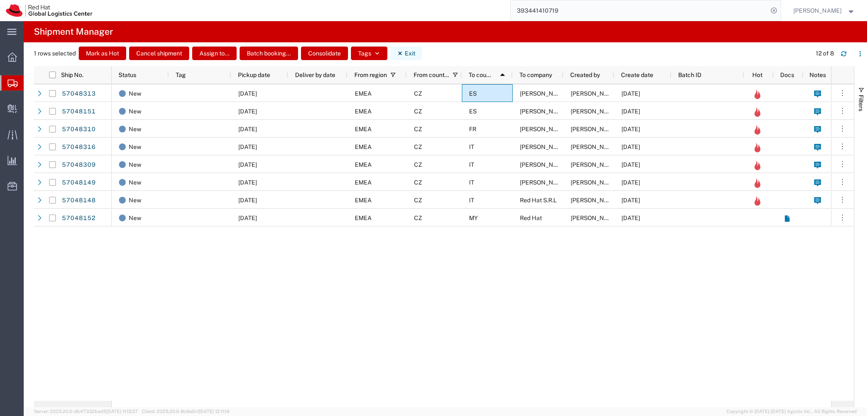
click at [396, 55] on button "Exit" at bounding box center [406, 54] width 32 height 14
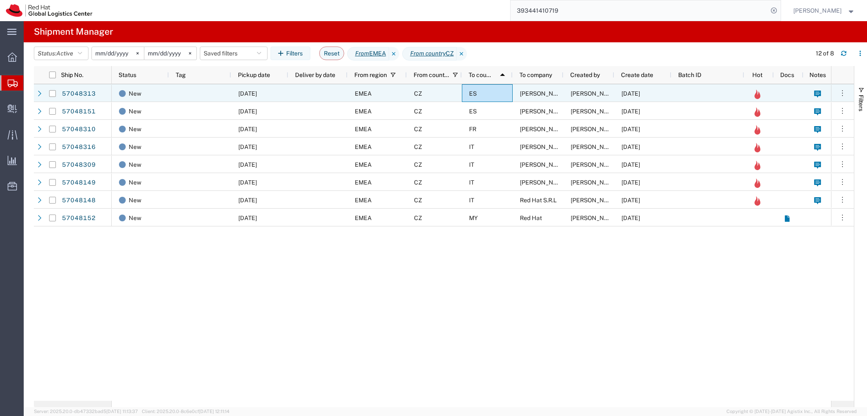
click at [496, 94] on div "ES" at bounding box center [487, 93] width 51 height 18
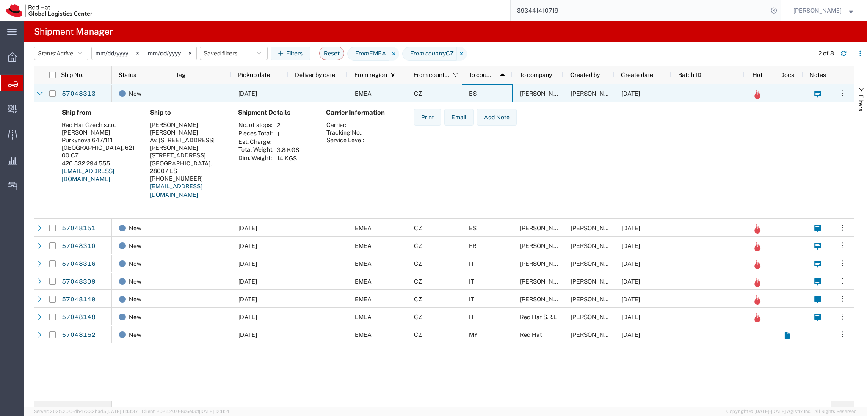
click at [496, 94] on div "ES" at bounding box center [487, 93] width 51 height 18
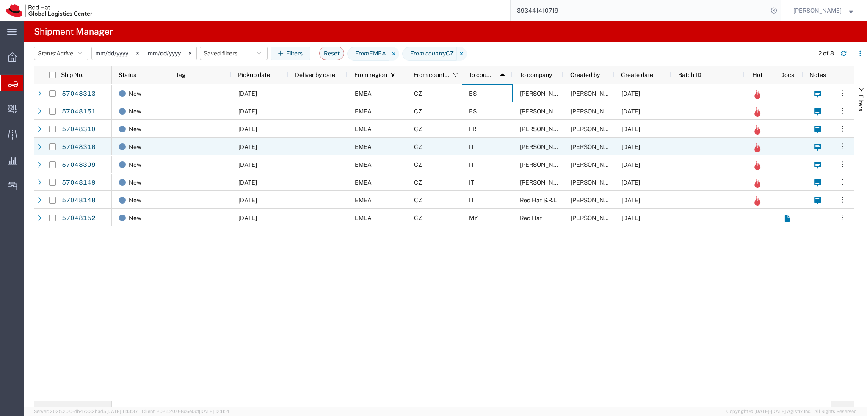
click at [491, 150] on div "IT" at bounding box center [487, 147] width 51 height 18
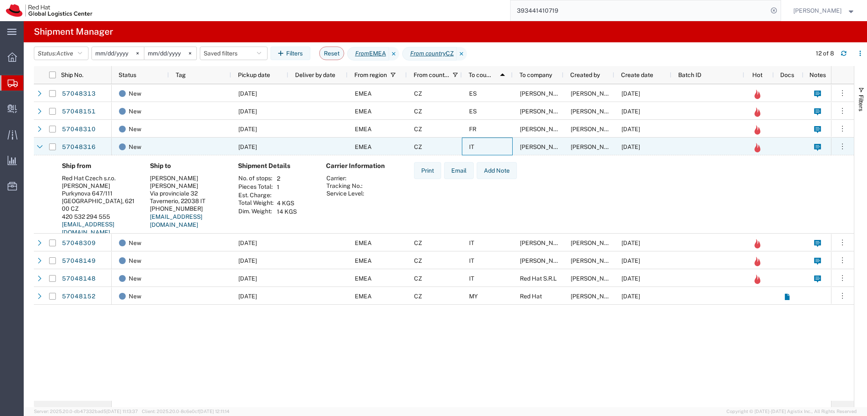
click at [491, 150] on div "IT" at bounding box center [487, 147] width 51 height 18
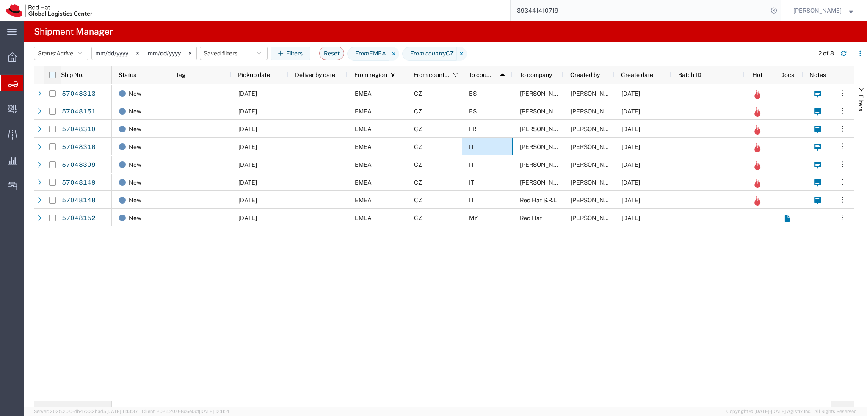
click at [51, 77] on input "checkbox" at bounding box center [52, 75] width 7 height 7
checkbox input "true"
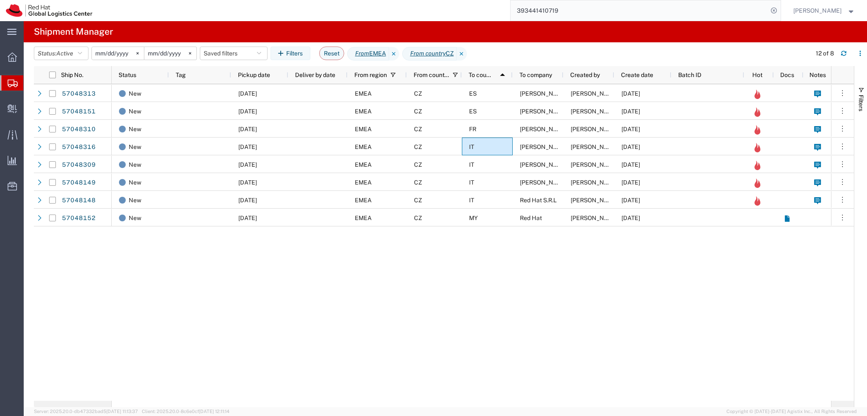
checkbox input "true"
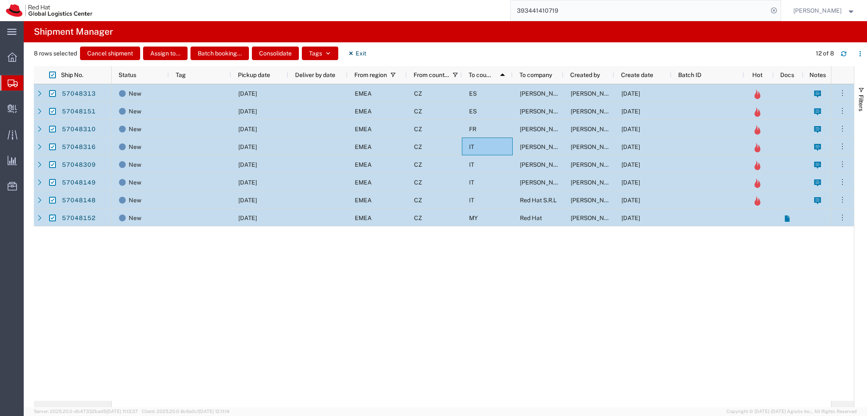
click at [53, 215] on input "Press Space to toggle row selection (checked)" at bounding box center [52, 218] width 7 height 7
checkbox input "false"
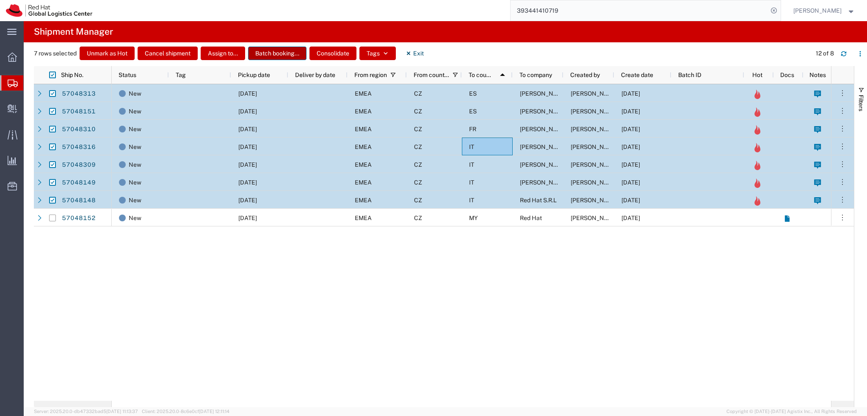
click at [286, 52] on button "Batch booking..." at bounding box center [277, 54] width 58 height 14
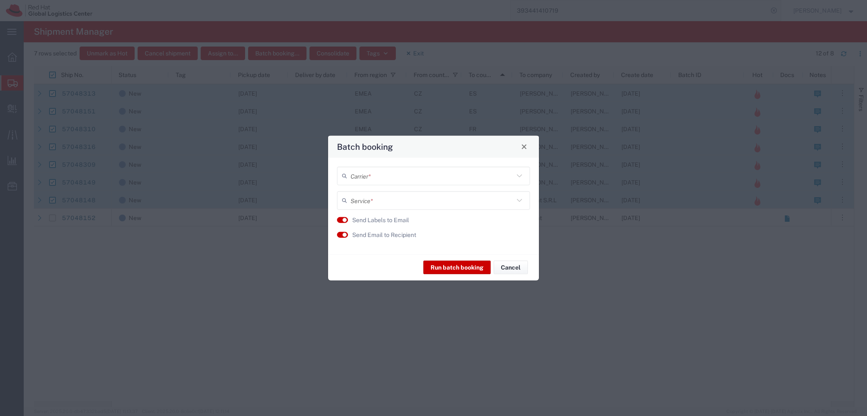
click at [371, 174] on input "text" at bounding box center [432, 176] width 163 height 15
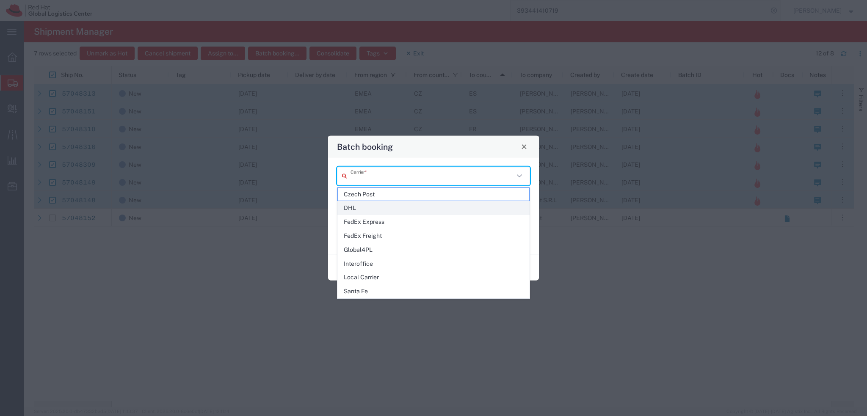
click at [388, 209] on span "DHL" at bounding box center [433, 208] width 191 height 13
type input "DHL"
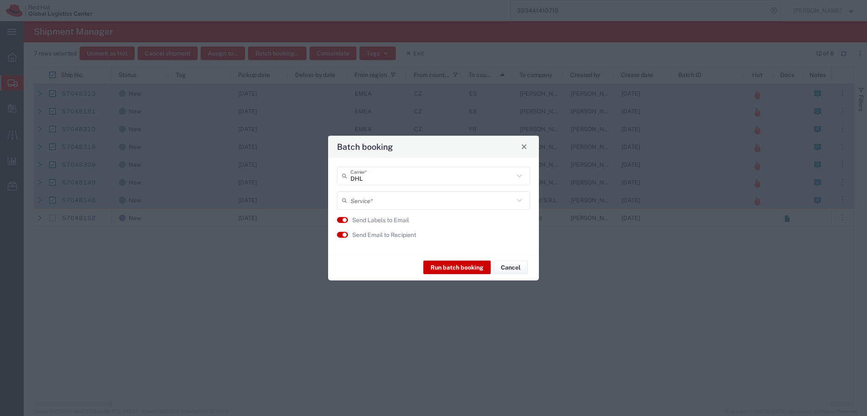
click at [381, 201] on input "text" at bounding box center [432, 200] width 163 height 15
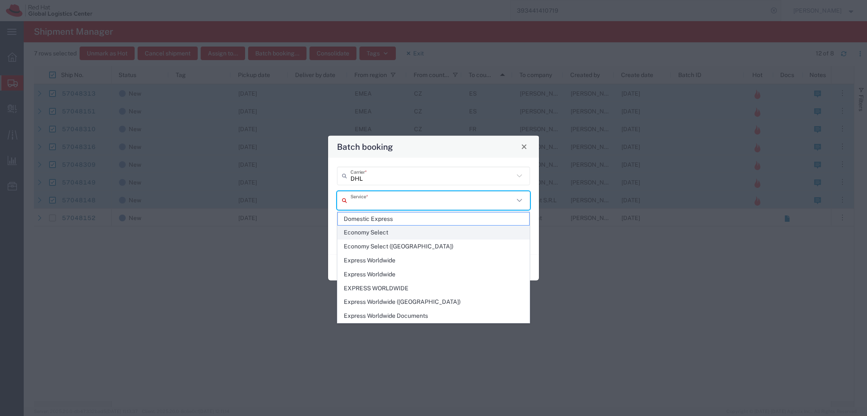
click at [379, 236] on span "Economy Select" at bounding box center [433, 232] width 191 height 13
type input "Economy Select"
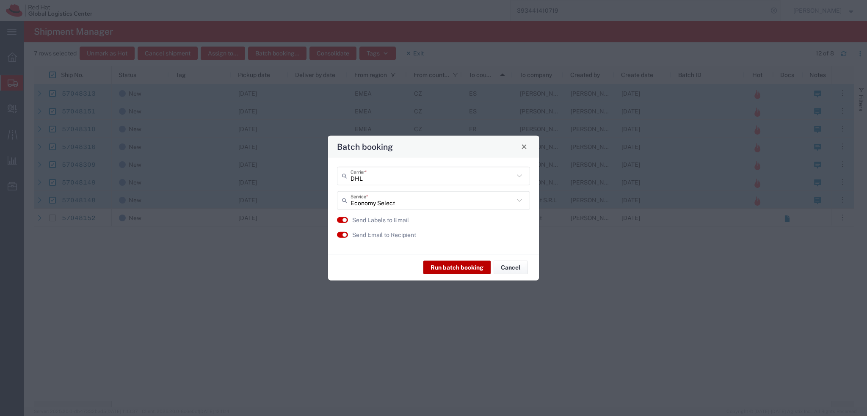
click at [458, 270] on button "Run batch booking" at bounding box center [456, 268] width 67 height 14
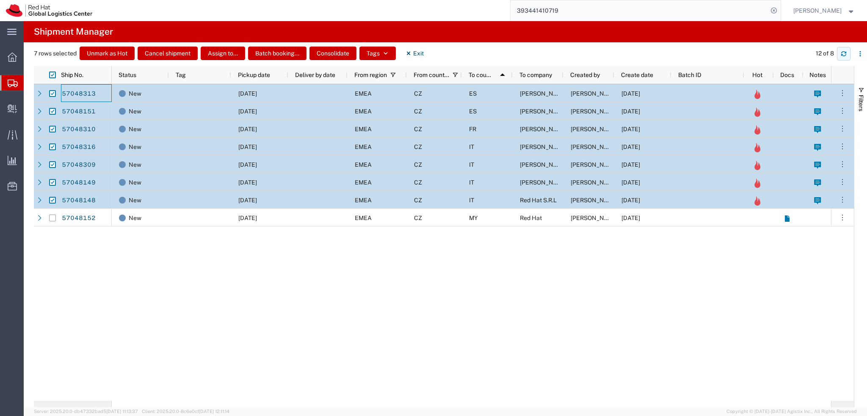
click at [846, 51] on icon "button" at bounding box center [844, 54] width 6 height 6
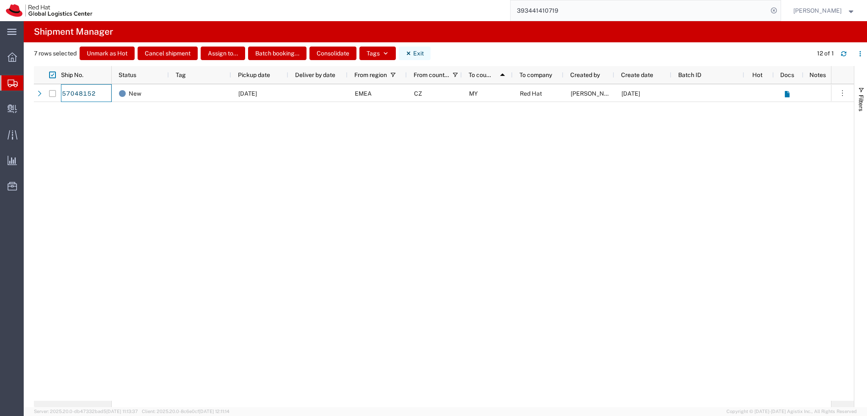
click at [412, 59] on button "Exit" at bounding box center [415, 54] width 32 height 14
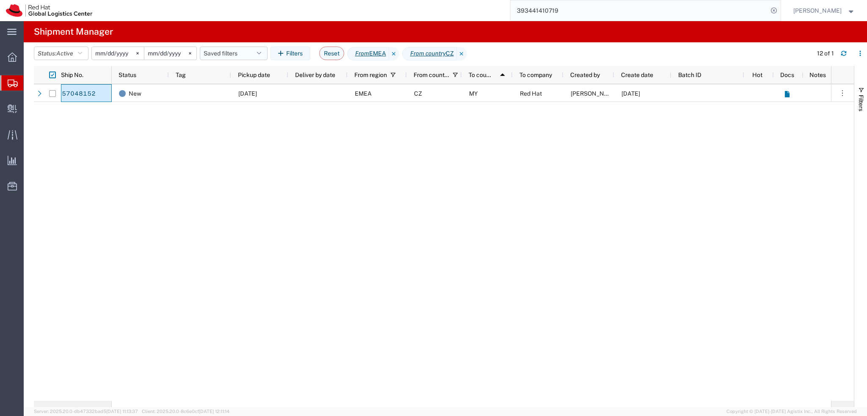
click at [229, 55] on button "Saved filters" at bounding box center [234, 54] width 68 height 14
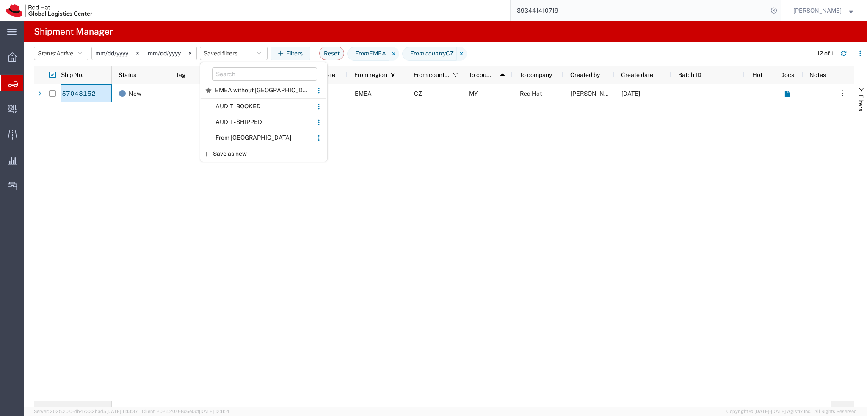
click at [257, 135] on span "From CZ" at bounding box center [256, 138] width 111 height 16
type input "2025-01-05"
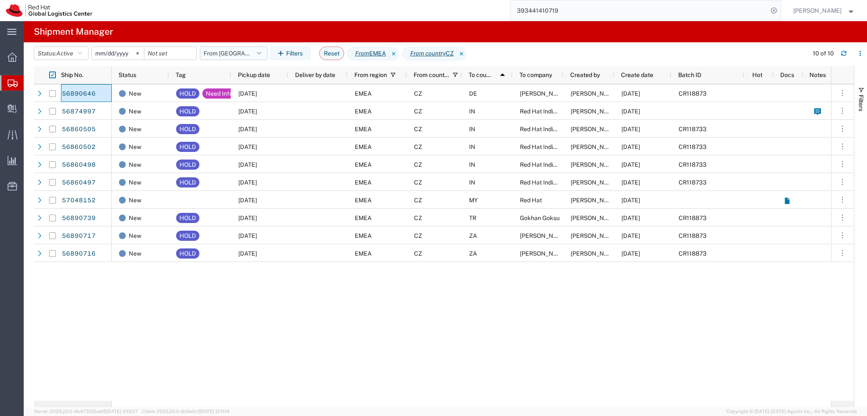
click at [229, 60] on button "From CZ" at bounding box center [234, 54] width 68 height 14
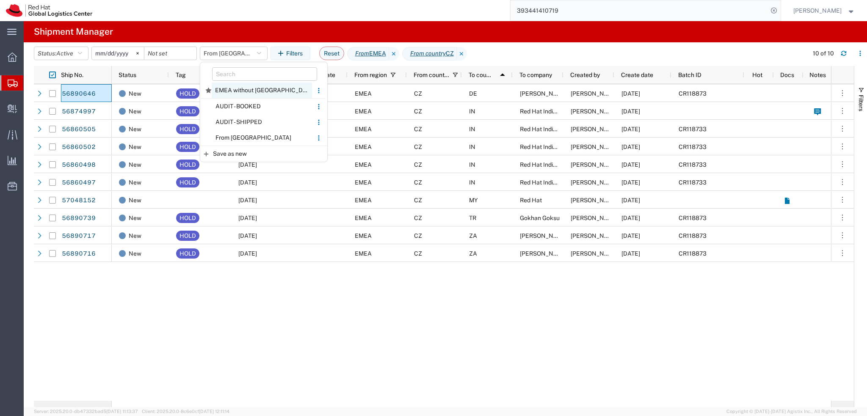
click at [260, 90] on span "EMEA without Brno" at bounding box center [262, 91] width 100 height 16
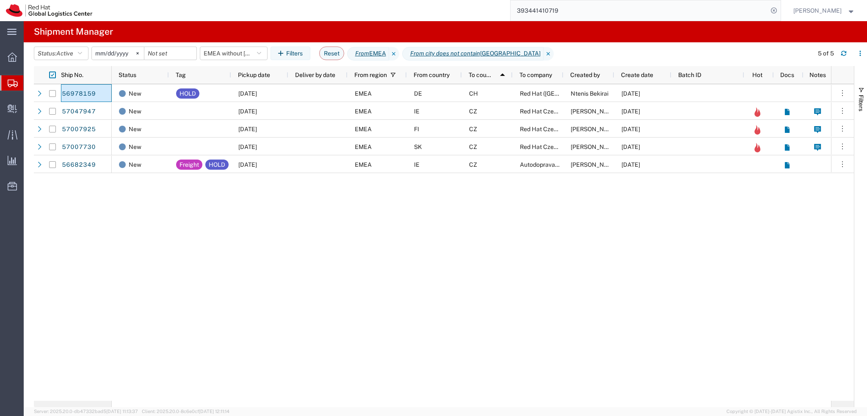
click at [594, 14] on input "393441410719" at bounding box center [639, 10] width 257 height 20
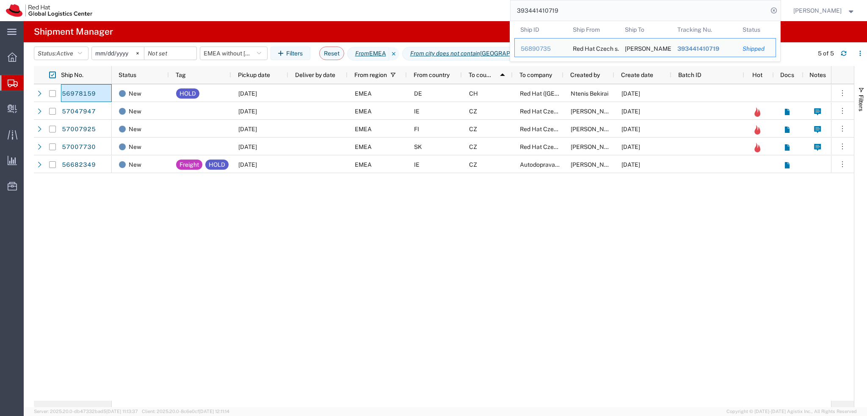
click at [594, 14] on input "393441410719" at bounding box center [639, 10] width 257 height 20
paste input "1227882143"
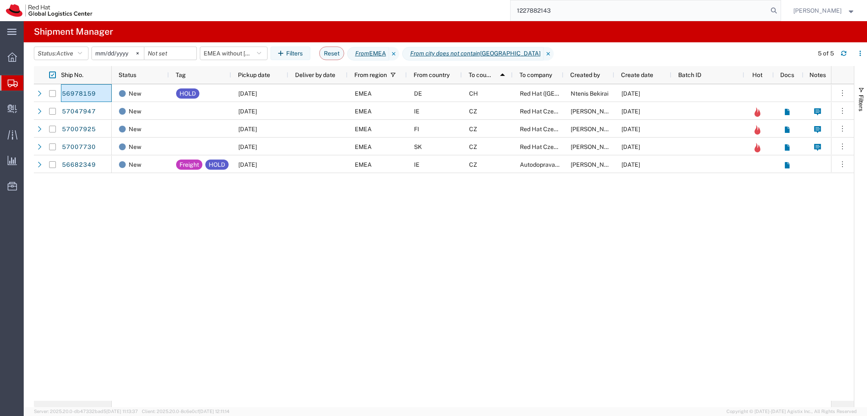
type input "1227882143"
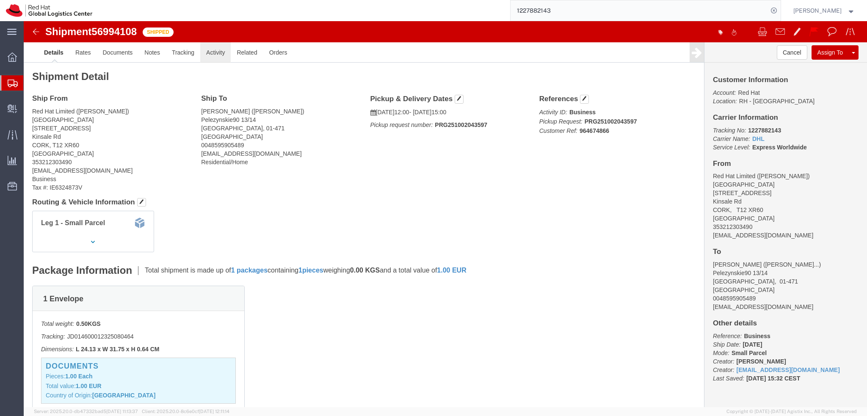
click link "Activity"
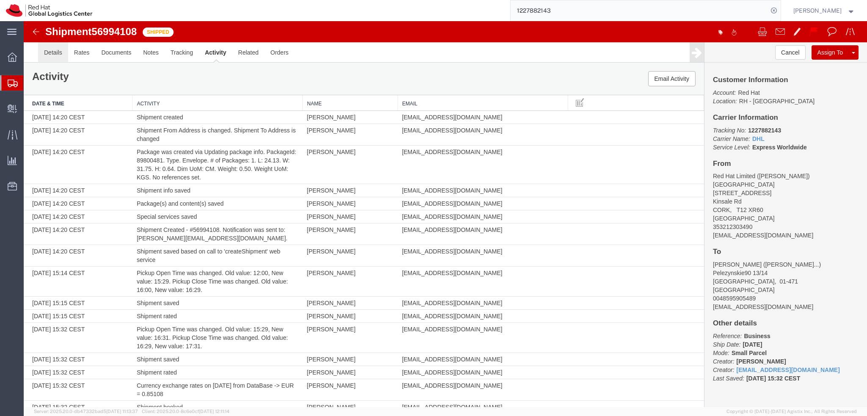
click at [63, 49] on link "Details" at bounding box center [53, 52] width 30 height 20
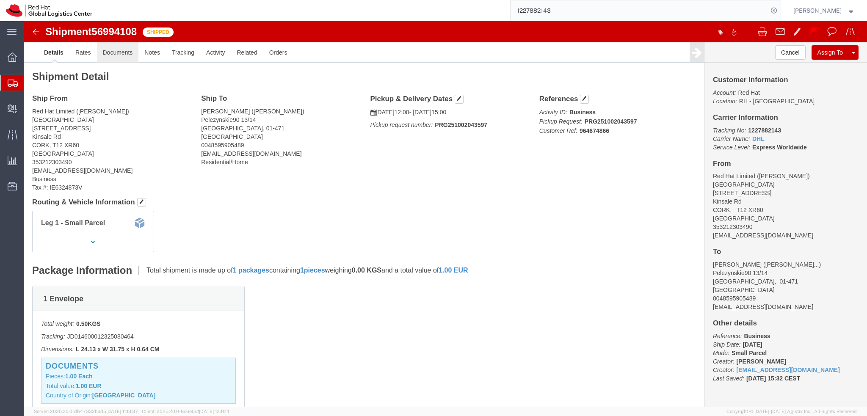
click link "Documents"
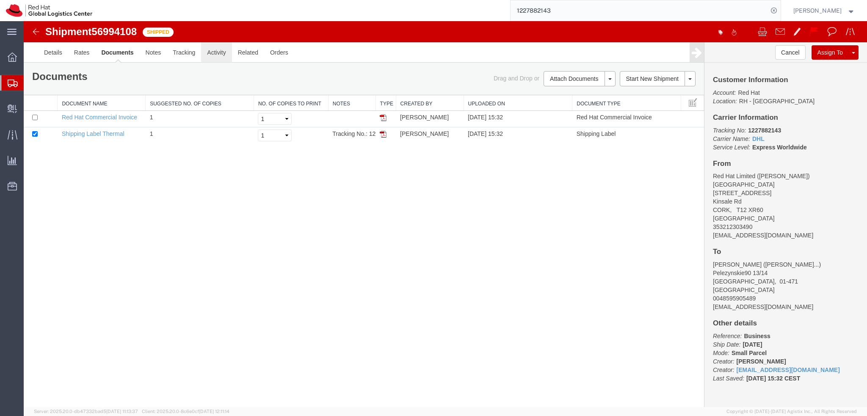
click at [217, 55] on link "Activity" at bounding box center [216, 52] width 30 height 20
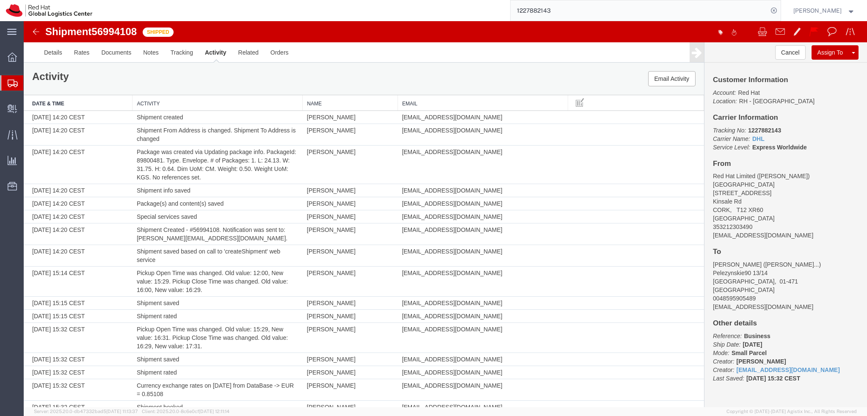
click at [36, 30] on img at bounding box center [36, 32] width 10 height 10
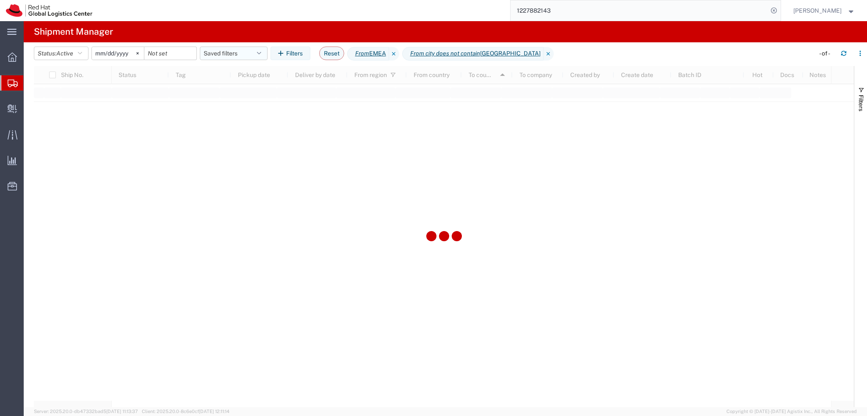
click at [242, 53] on button "Saved filters" at bounding box center [234, 54] width 68 height 14
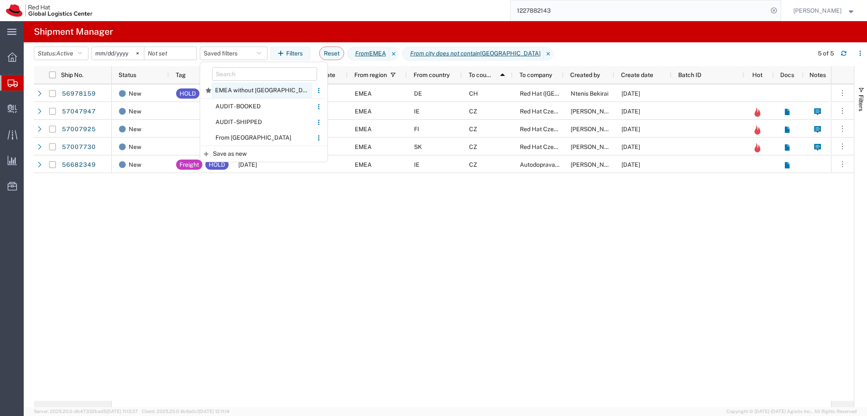
click at [243, 89] on span "EMEA without Brno" at bounding box center [262, 91] width 100 height 16
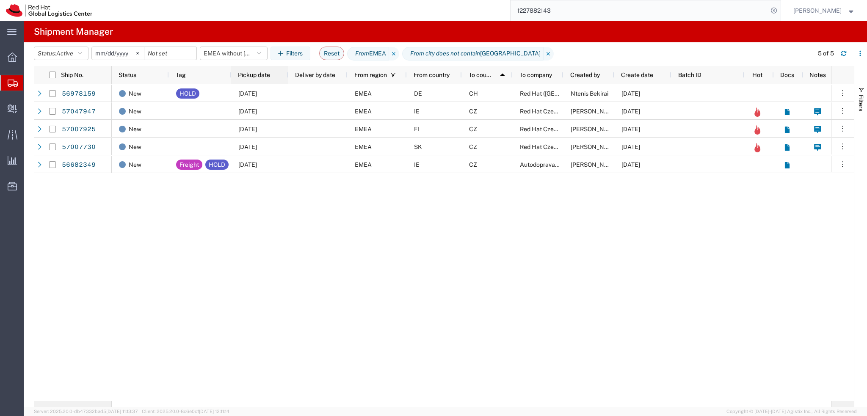
click at [267, 77] on span "Pickup date" at bounding box center [254, 75] width 32 height 7
click at [503, 267] on div "New HOLD 10/02/2025 EMEA DE CH Red Hat (Switzerland) SARL Ntenis Bekirai 09/30/…" at bounding box center [471, 242] width 719 height 317
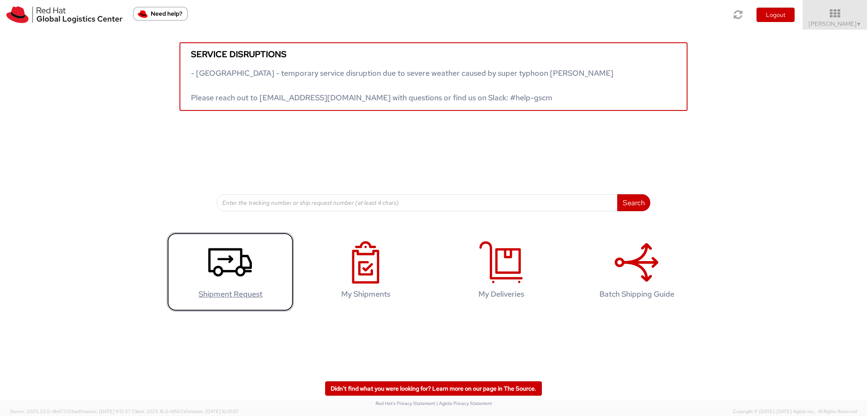
click at [224, 268] on icon at bounding box center [230, 262] width 44 height 42
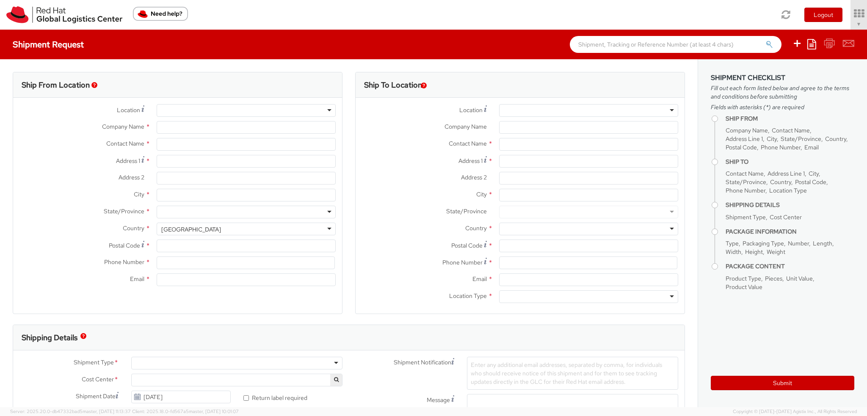
select select "901"
select select
type input "Red Hat Czech s.r.o."
type input "[PERSON_NAME]"
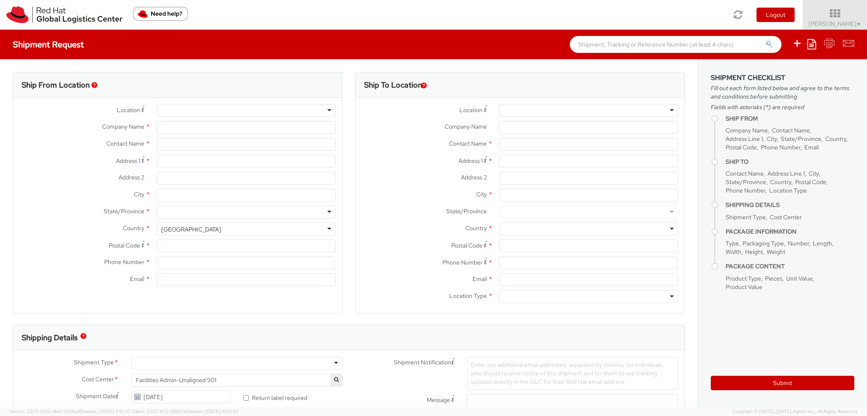
type input "Purkynova 665/115"
type input "BRNO"
type input "621 00"
type input "420 532 294 555"
type input "fmoravec@redhat.com"
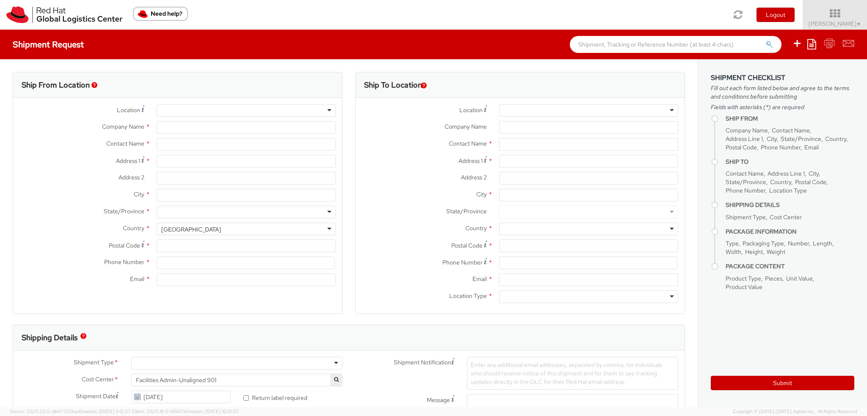
select select "CM"
select select "KGS"
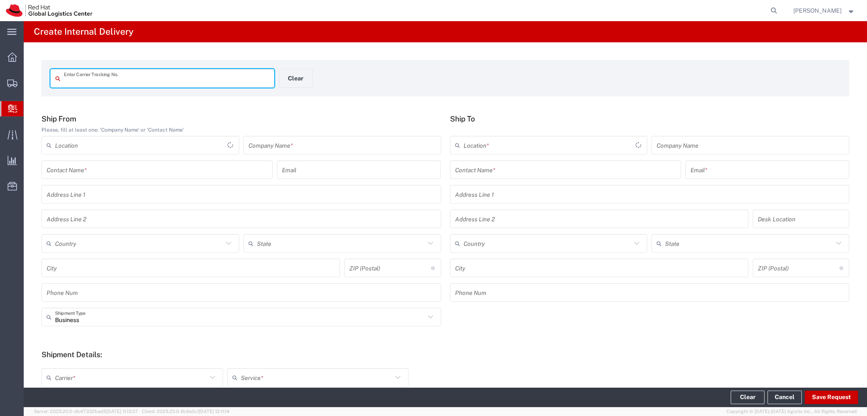
click at [111, 83] on input "text" at bounding box center [166, 78] width 205 height 15
type input "56920295"
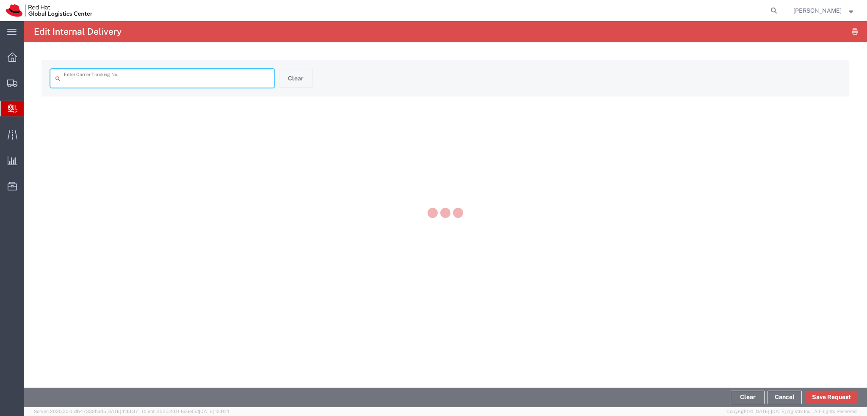
type input "56920295"
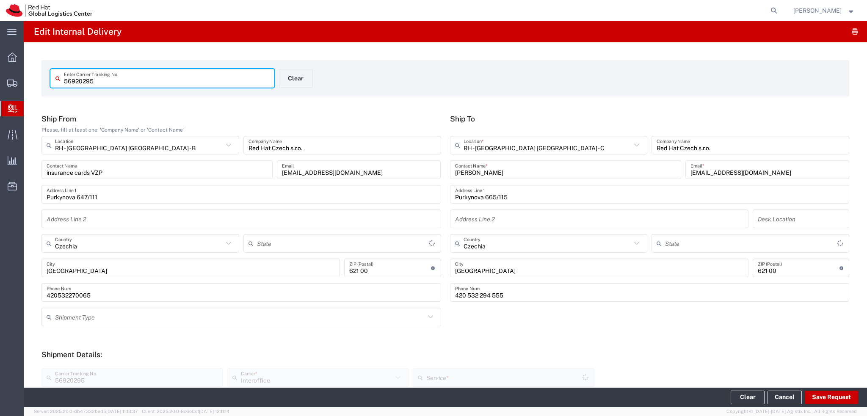
type input "Envelope"
type input "IO_Ground"
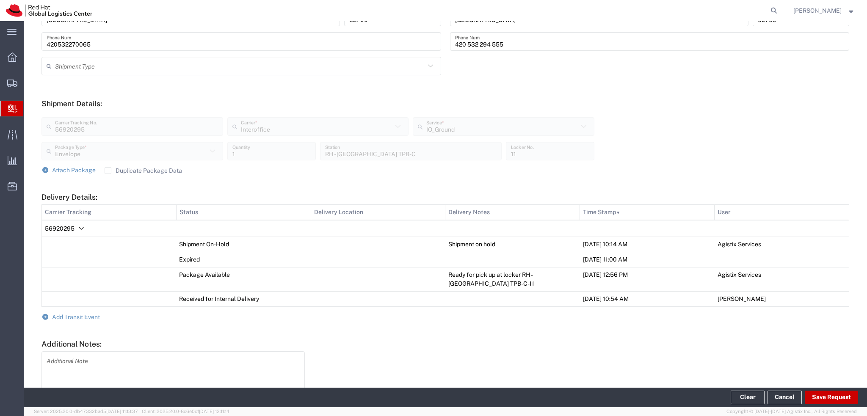
scroll to position [290, 0]
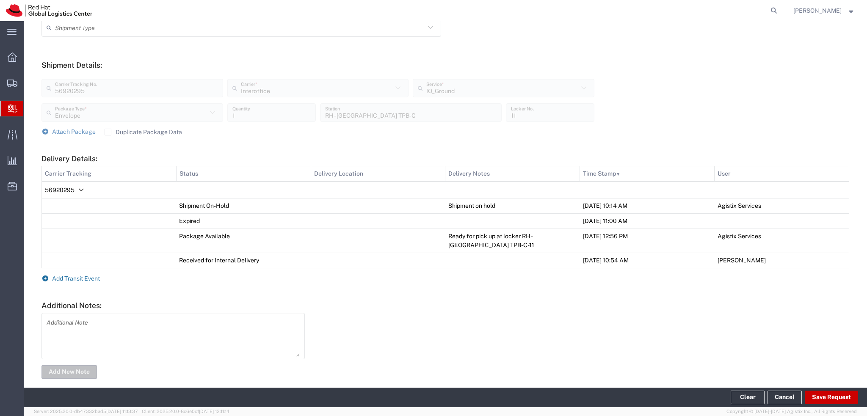
click at [73, 275] on span "Add Transit Event" at bounding box center [76, 278] width 48 height 7
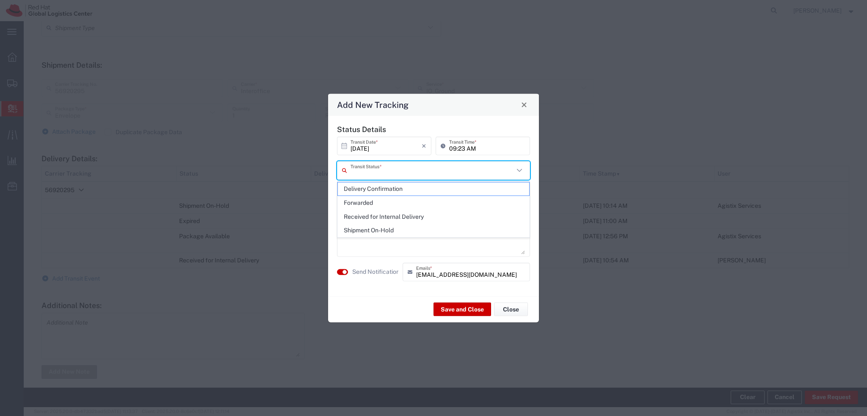
click at [375, 171] on input "text" at bounding box center [432, 170] width 163 height 15
click at [390, 188] on span "Delivery Confirmation" at bounding box center [433, 189] width 191 height 13
type input "Delivery Confirmation"
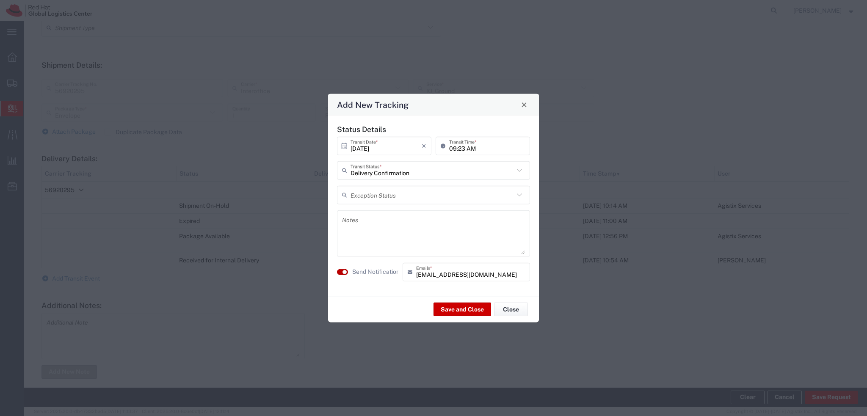
click at [342, 274] on button "button" at bounding box center [342, 272] width 11 height 6
click at [463, 307] on button "Save and Close" at bounding box center [463, 310] width 58 height 14
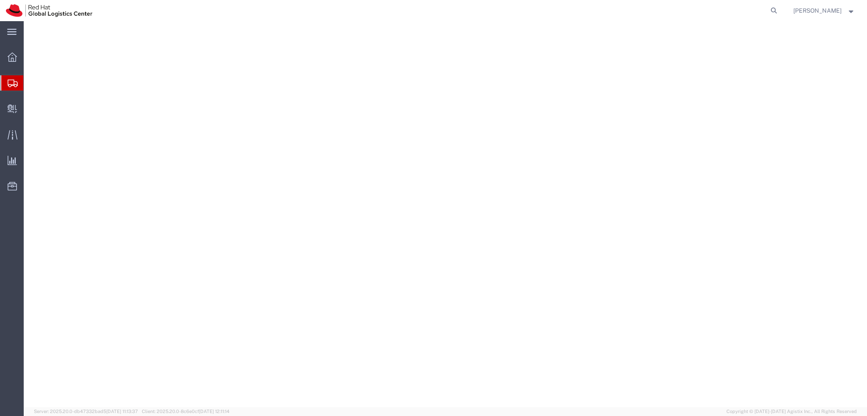
select select "37944"
select select "38036"
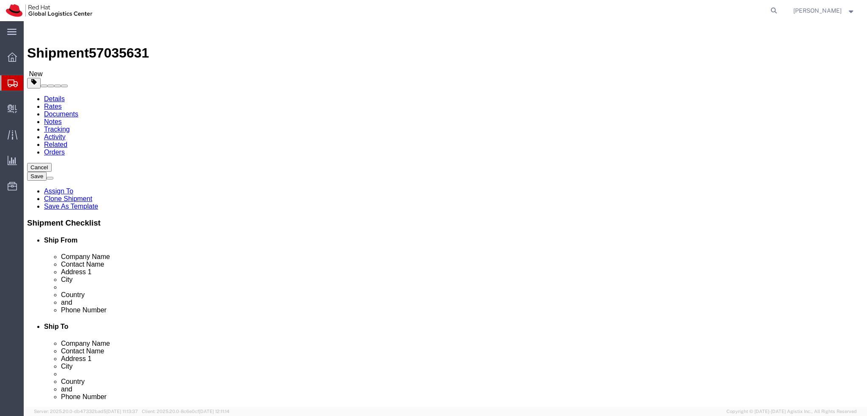
click icon
click link "Documents"
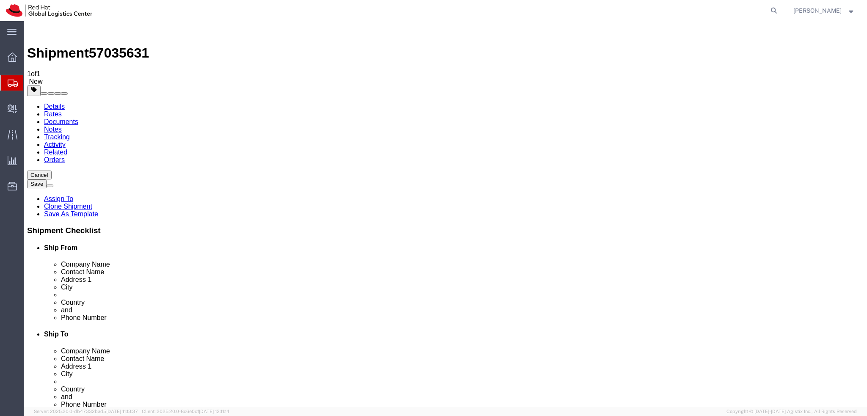
click at [44, 103] on link "Details" at bounding box center [54, 106] width 21 height 7
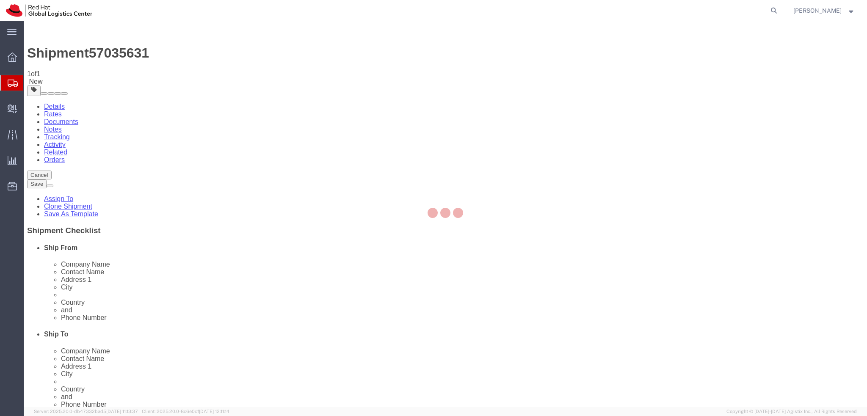
select select "37944"
select select "38036"
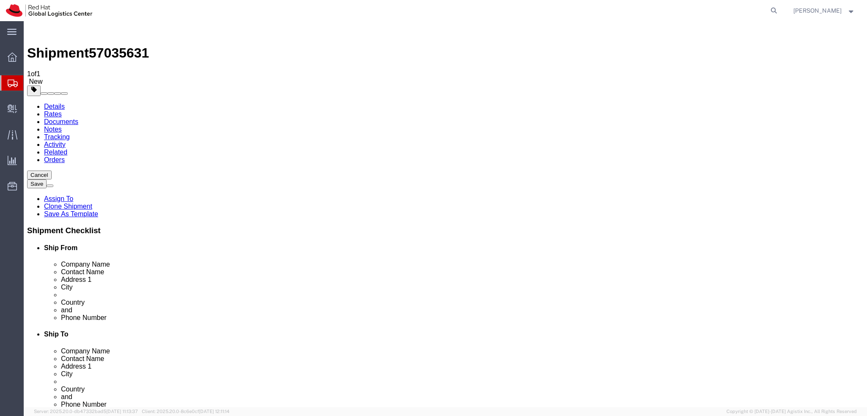
click icon
click dd "3000.00 EUR"
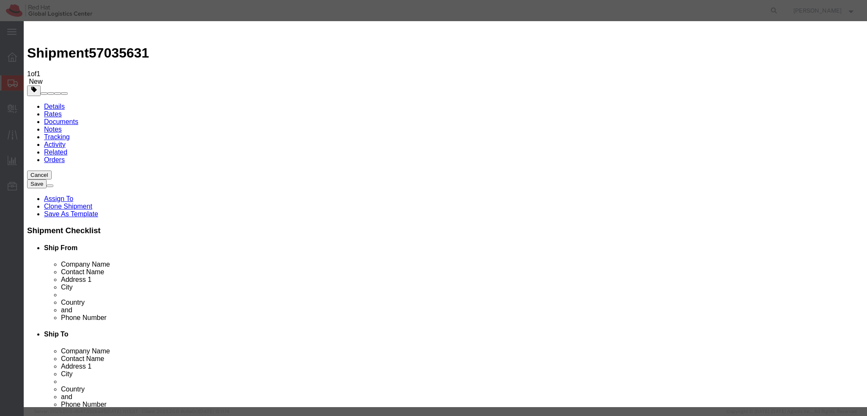
click textarea
type textarea "Laptop"
click input "3000.00"
type input "1000"
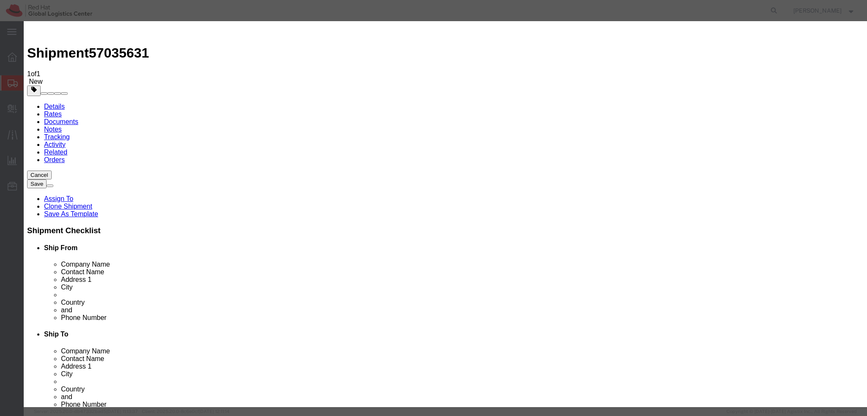
click label "Transport Notes"
click button "Save & Close"
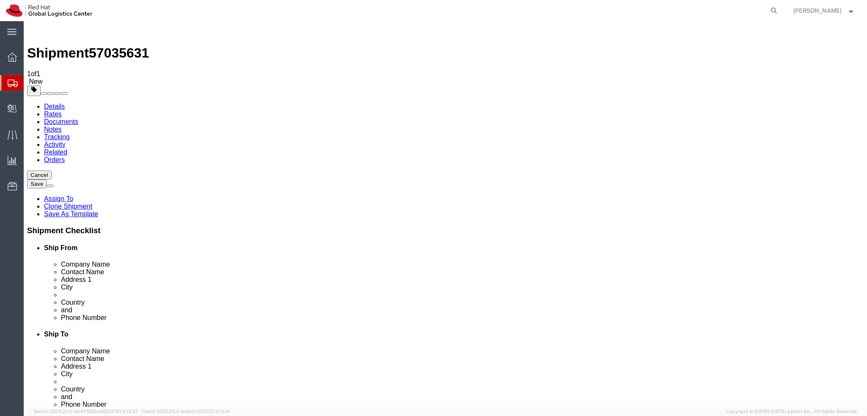
click icon
click input "Return Label Required"
checkbox input "false"
click icon
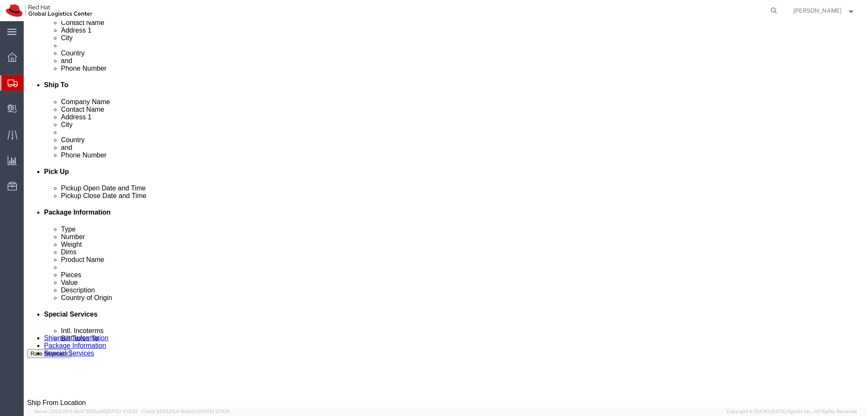
scroll to position [254, 0]
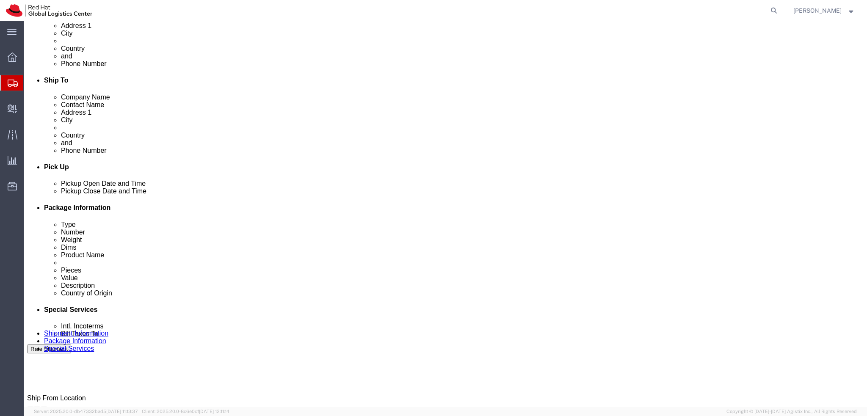
click button "button"
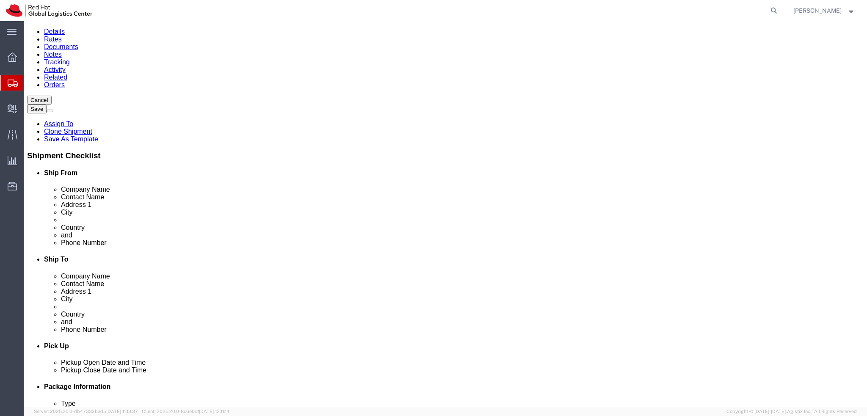
scroll to position [0, 0]
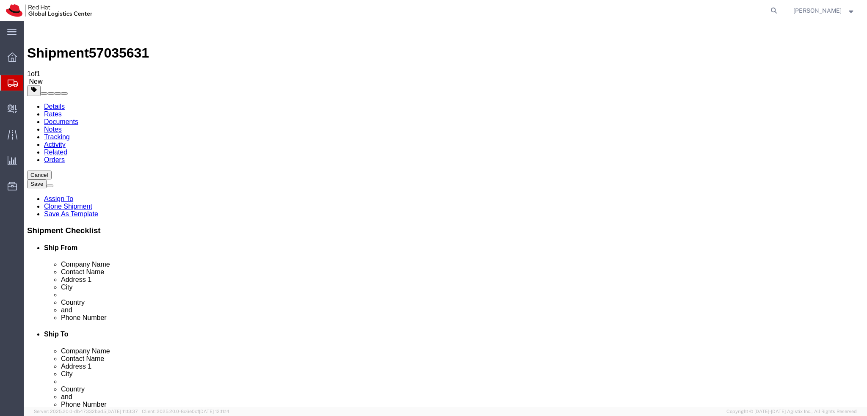
click icon
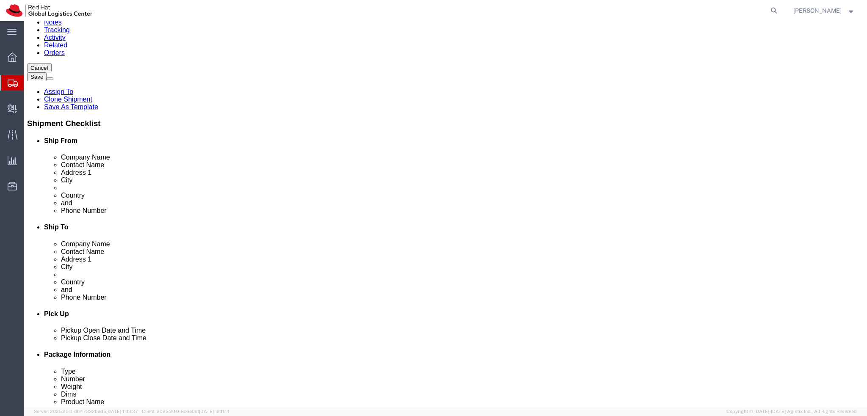
scroll to position [212, 0]
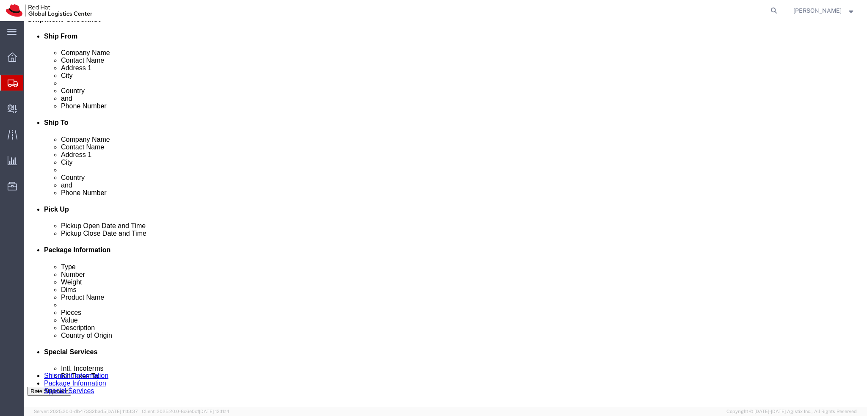
click button "Rate Shipment"
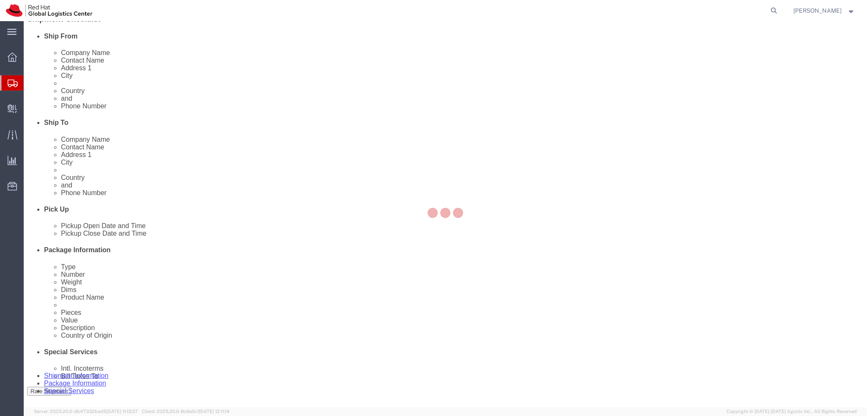
scroll to position [0, 0]
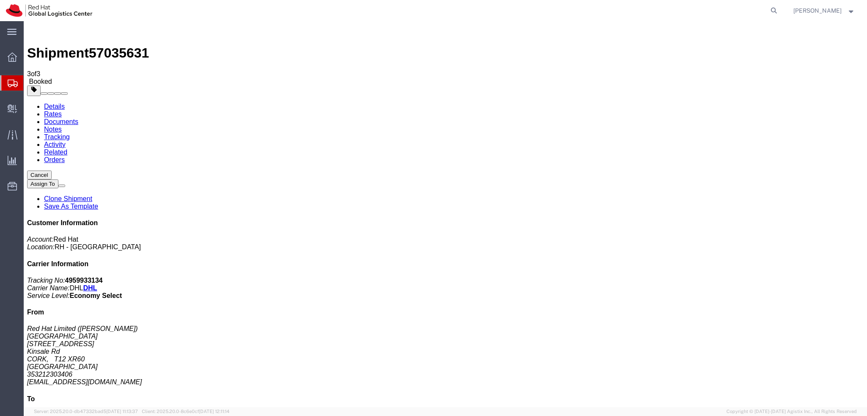
click at [58, 103] on link "Details" at bounding box center [54, 106] width 21 height 7
click button "button"
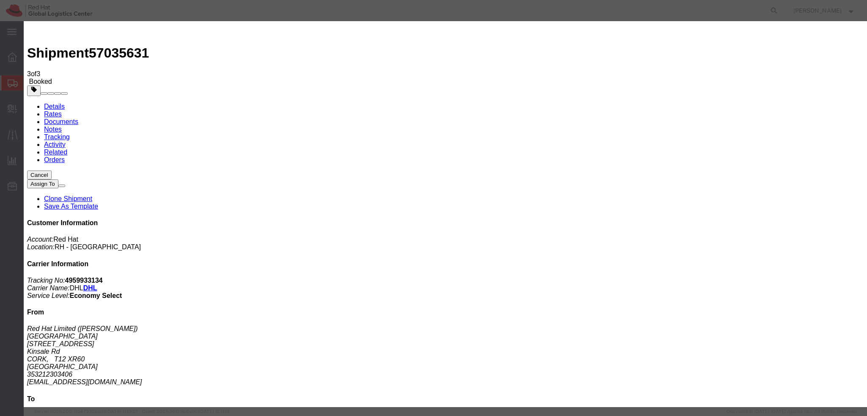
click div "Oct 08 2025 4:00 PM"
type input "3:00 PM"
click button "Apply"
click button "Save"
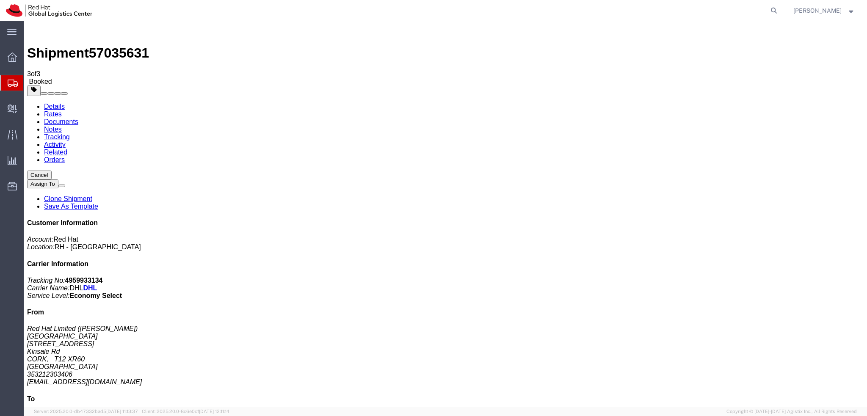
click button "Close"
click link "Schedule pickup request"
click address "Red Hat Limited (Tony Deloughrey) CORK 6700 Cork Airport Business Park Kinsale …"
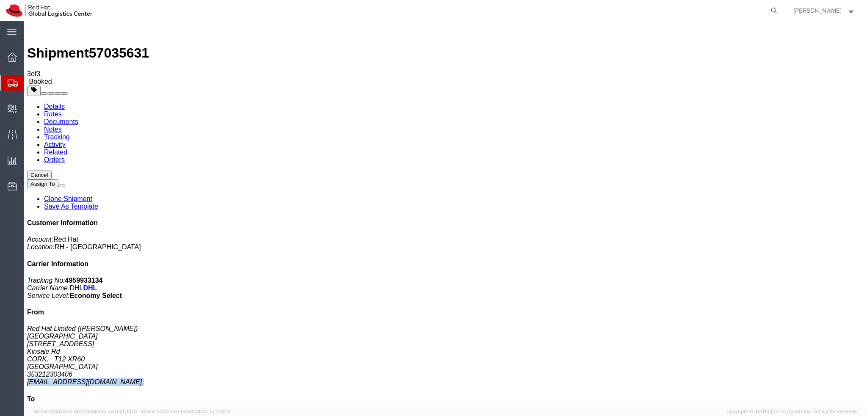
copy div "tdelough@redhat.com"
click link "Documents"
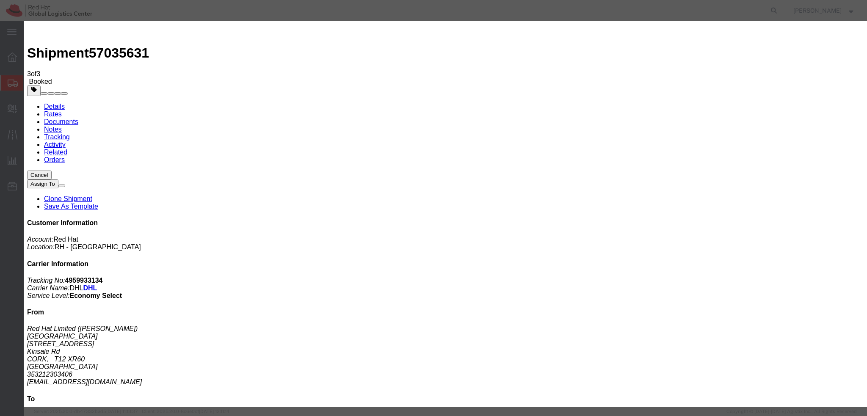
drag, startPoint x: 390, startPoint y: 90, endPoint x: 357, endPoint y: 91, distance: 33.5
paste input "tdelough@redhat.com"
type input "tdelough@redhat.com"
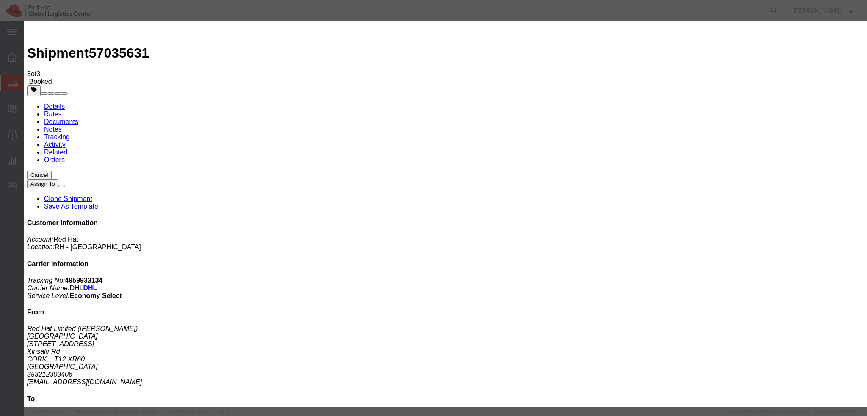
type input "mconn"
paste textarea "Hi A, please find the label for your shipment to B attached to this email. Plea…"
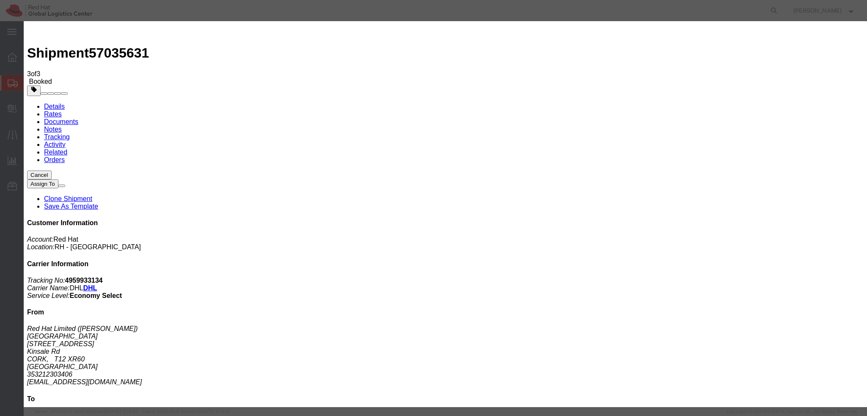
scroll to position [8, 0]
type textarea "Hi Tony, please find the label for your shipment to Brno attached to this email…"
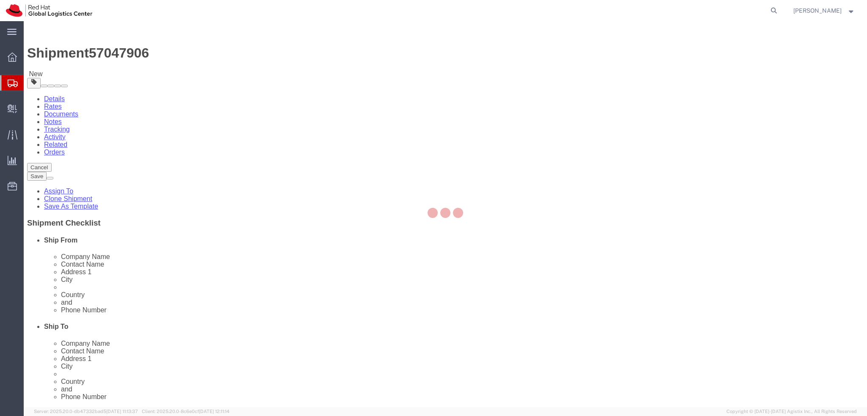
select select
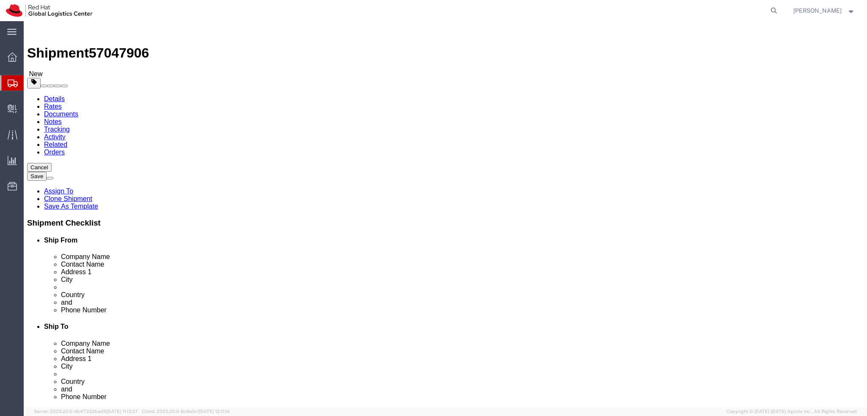
click input "turgenevova 1245/28"
type input "Turgenevova 1245/28"
click div "Location My Profile Location [GEOGRAPHIC_DATA] - [GEOGRAPHIC_DATA] - [GEOGRAPHI…"
drag, startPoint x: 105, startPoint y: 58, endPoint x: 110, endPoint y: 63, distance: 7.8
click icon
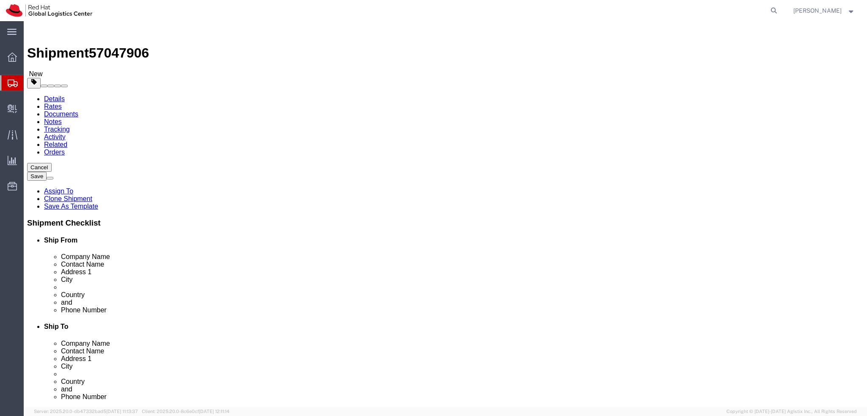
click div "Pieces: 1.00 Each Total value: 17.00 USD"
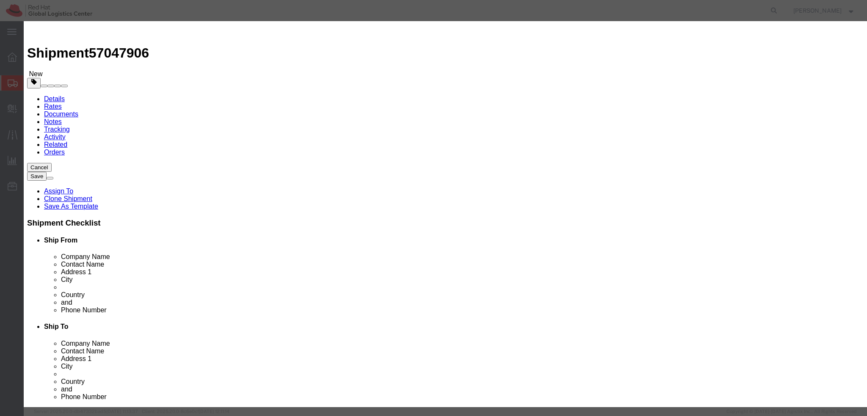
click button "Save & Close"
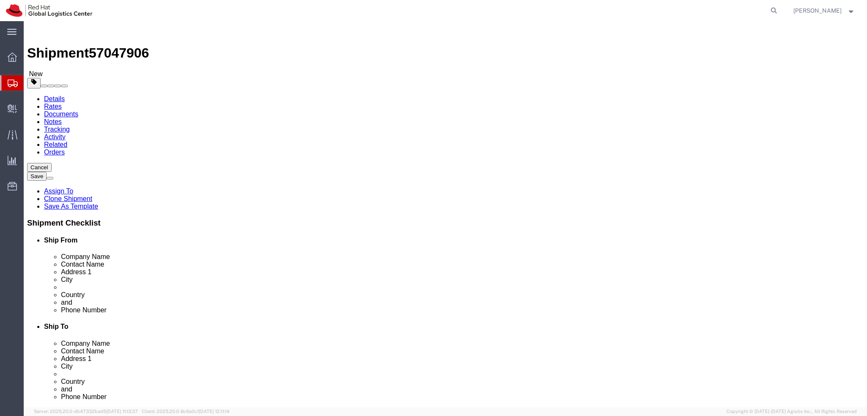
click icon
select select "COSTCENTER"
click button "Rate Shipment"
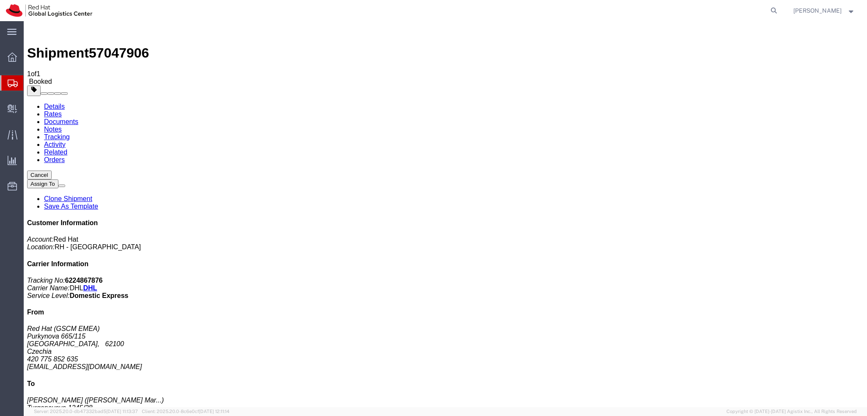
click at [55, 103] on link "Details" at bounding box center [54, 106] width 21 height 7
click button "button"
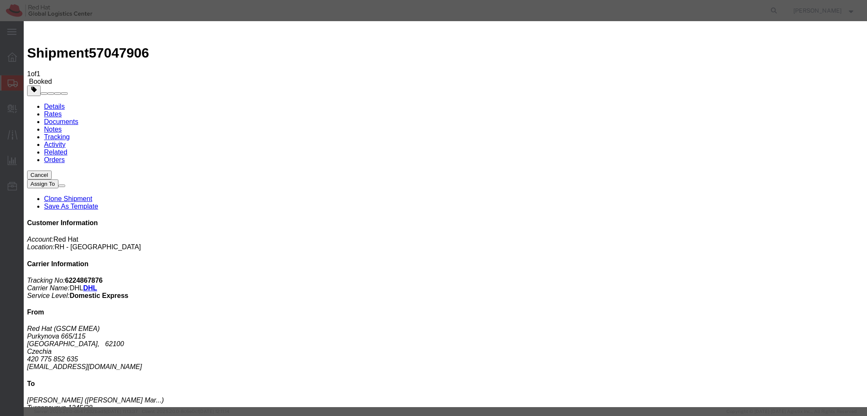
click div "Oct 07 2025 11:20 AM"
type input "12:00 PM"
click button "Apply"
click div "Oct 07 2025 12:20 PM"
type input "4:00 PM"
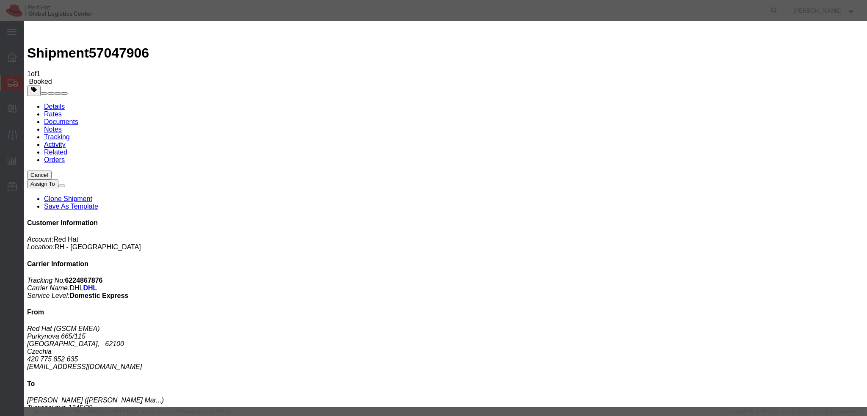
click button "Apply"
click button "Save"
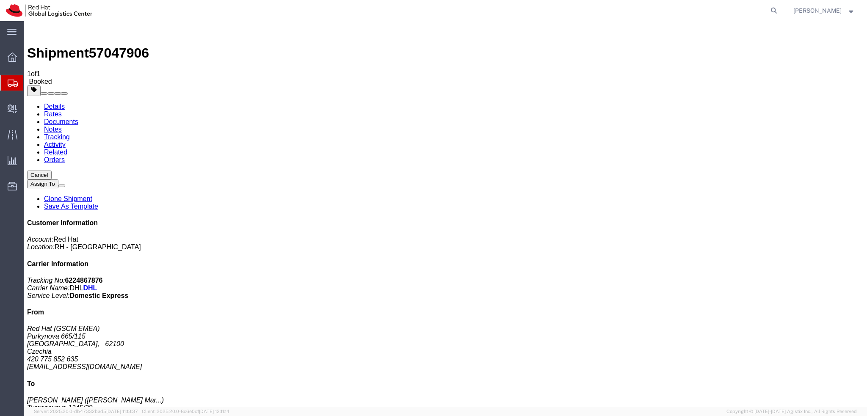
click button "Close"
click link "Documents"
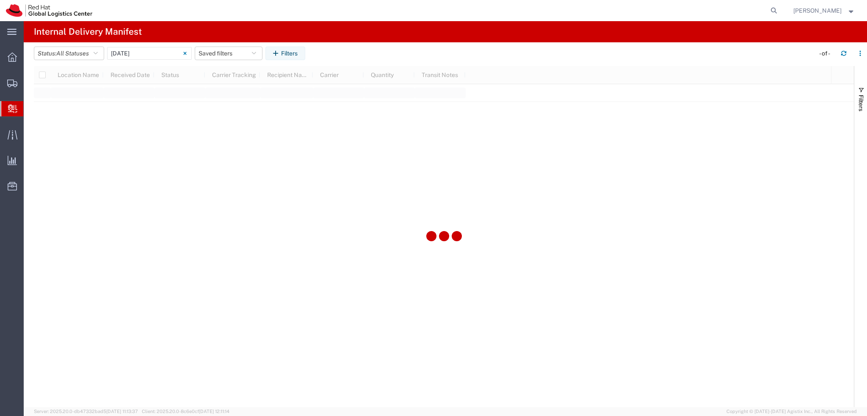
type input "[DATE]"
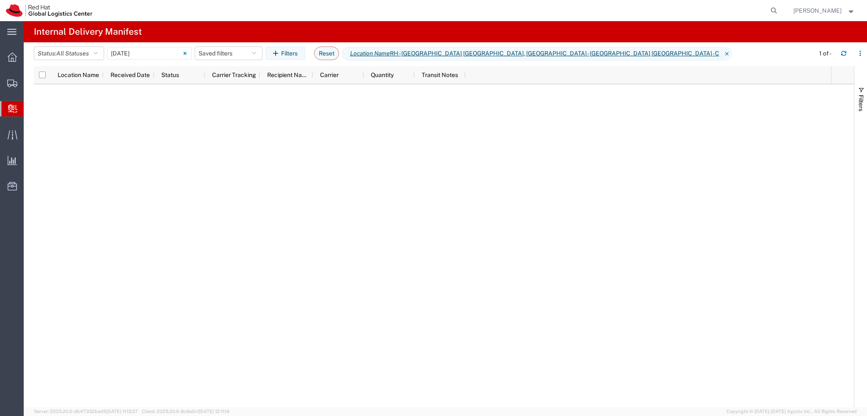
click at [0, 0] on span "Create Delivery" at bounding box center [0, 0] width 0 height 0
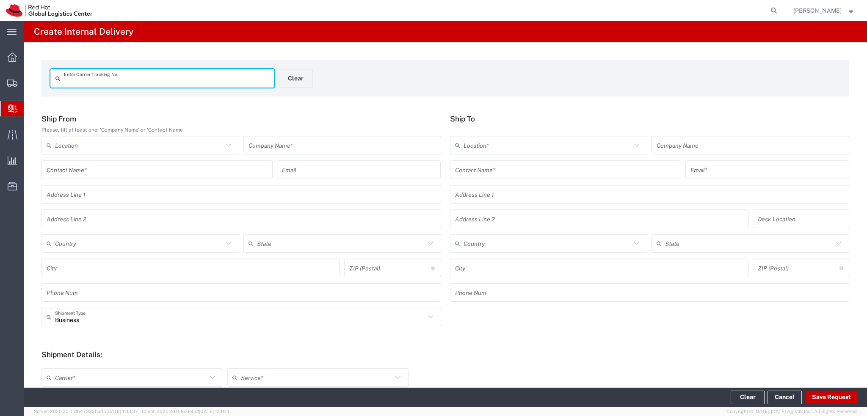
click at [111, 84] on input "text" at bounding box center [166, 78] width 205 height 15
type input "57048158"
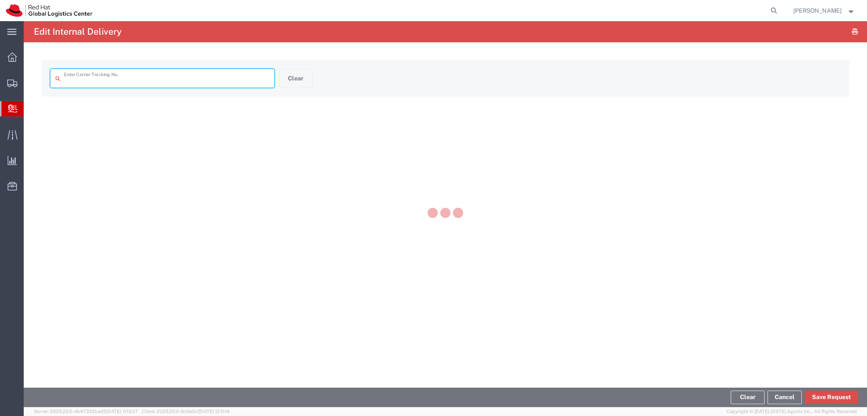
type input "57048158"
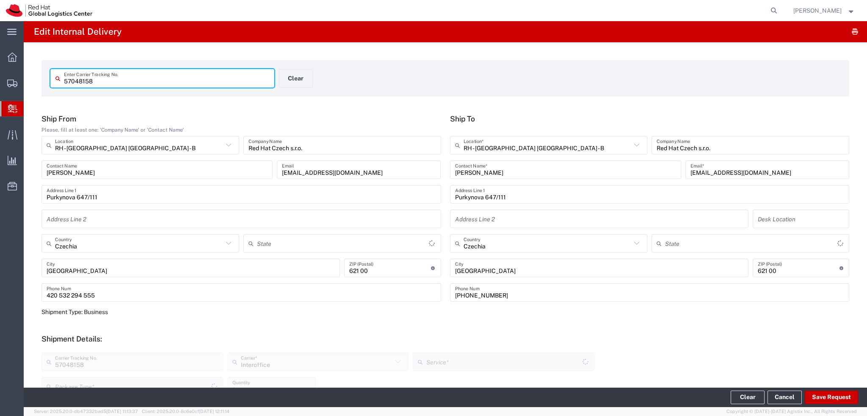
type input "Your Packaging"
type input "IO_Ground"
click at [823, 396] on button "Save Request" at bounding box center [831, 398] width 53 height 14
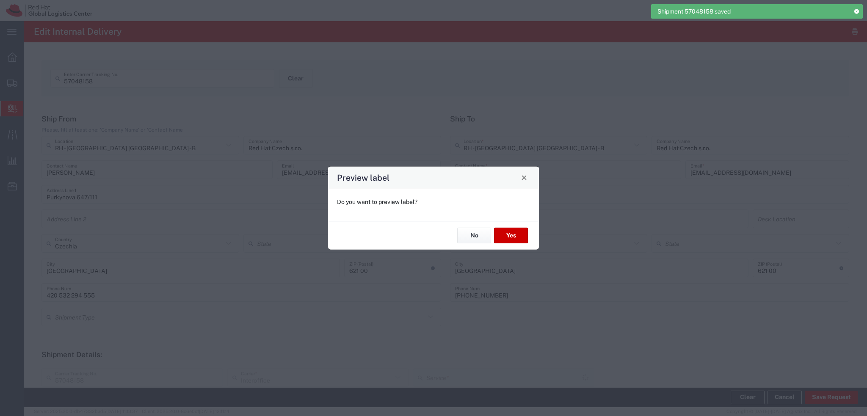
type input "Your Packaging"
type input "IO_Ground"
click at [484, 237] on button "No" at bounding box center [474, 236] width 34 height 16
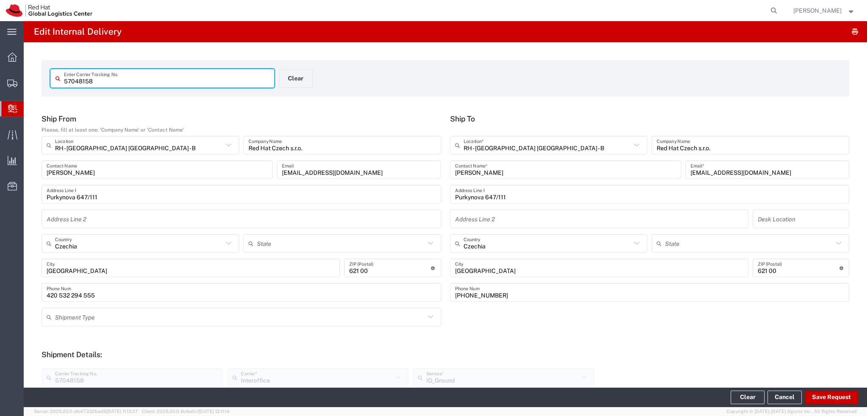
click at [104, 82] on input "57048158" at bounding box center [166, 78] width 205 height 15
paste input "311"
type input "57048311"
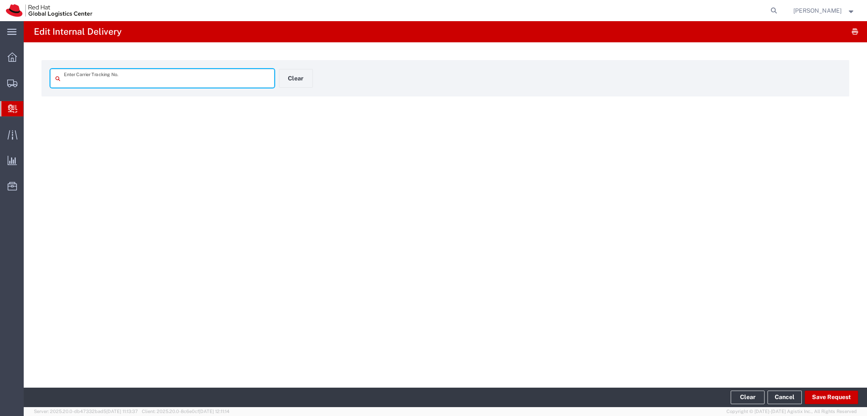
type input "57048311"
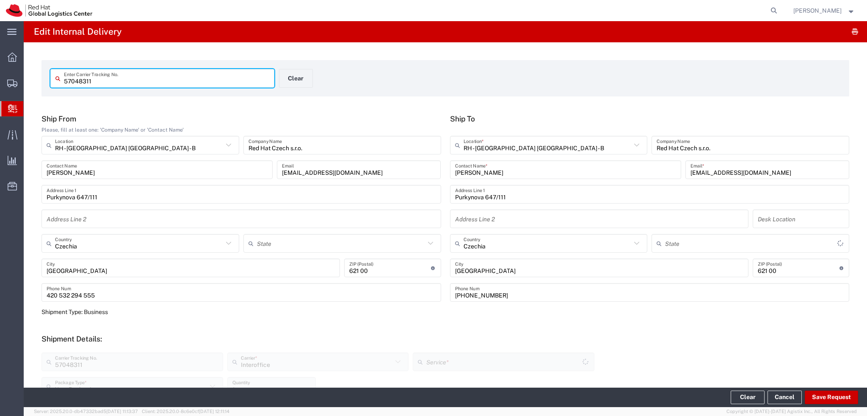
type input "IO_Ground"
click at [825, 396] on button "Save Request" at bounding box center [831, 398] width 53 height 14
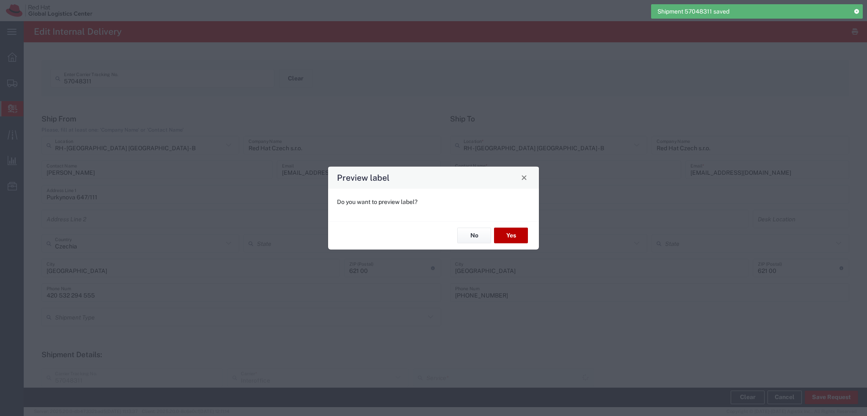
type input "Your Packaging"
type input "IO_Ground"
click at [463, 236] on button "No" at bounding box center [474, 236] width 34 height 16
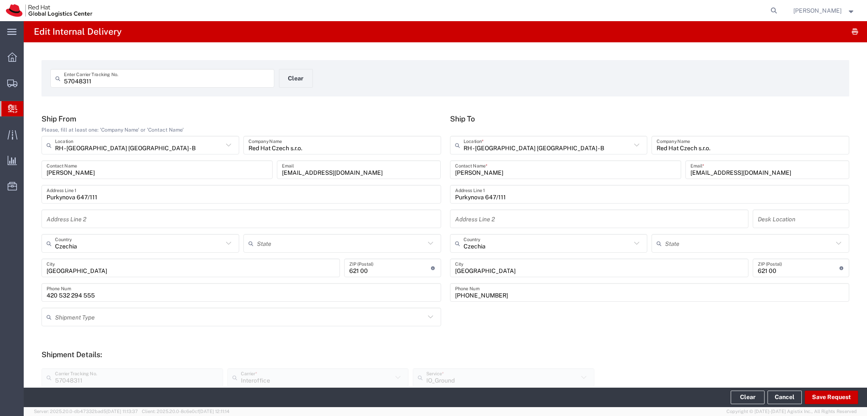
click at [130, 83] on input "57048311" at bounding box center [166, 78] width 205 height 15
paste input "153"
type input "57048153"
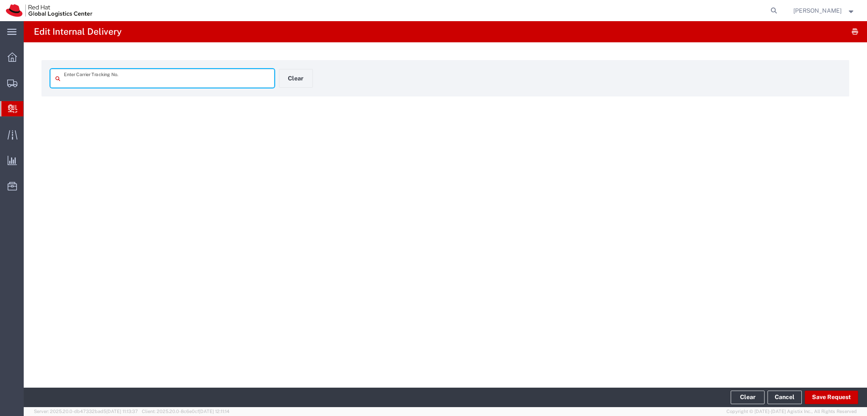
type input "57048153"
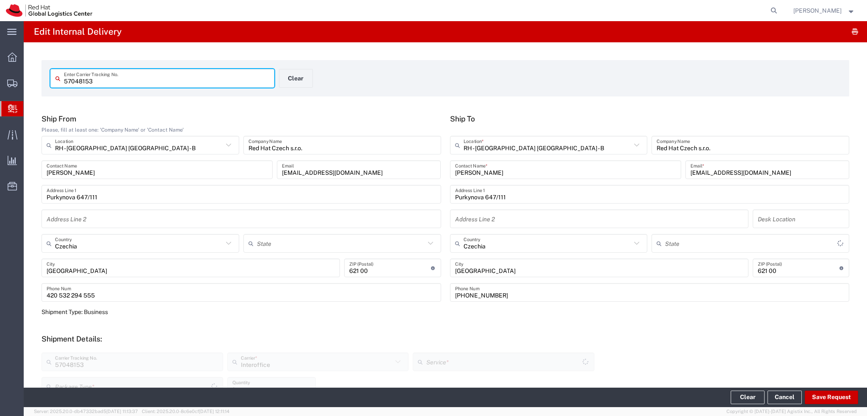
type input "Your Packaging"
type input "IO_Ground"
click at [842, 396] on button "Save Request" at bounding box center [831, 398] width 53 height 14
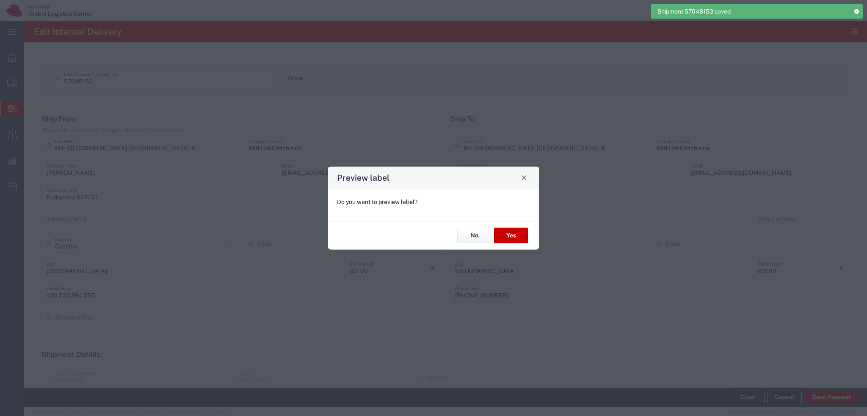
type input "Your Packaging"
type input "IO_Ground"
click at [473, 235] on button "No" at bounding box center [474, 236] width 34 height 16
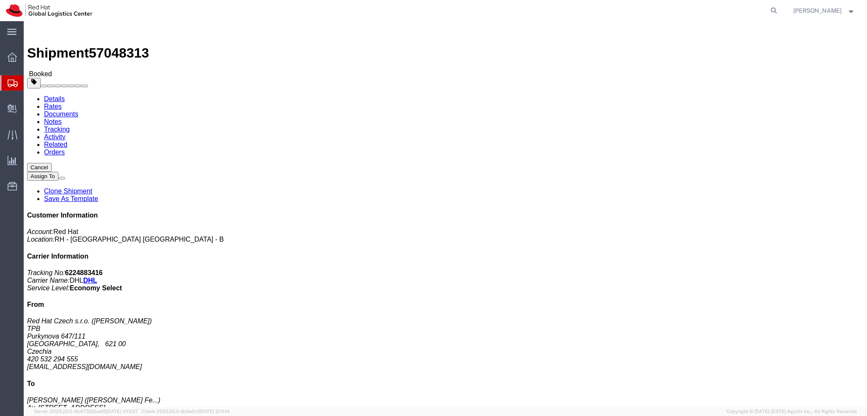
click span "button"
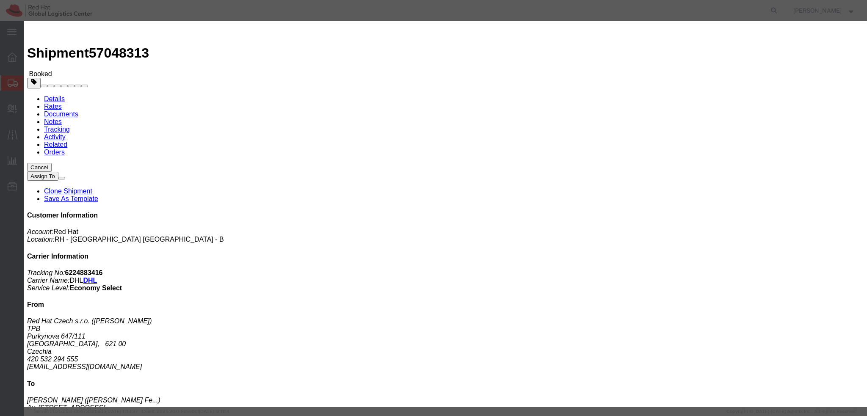
click div "[DATE] 1:00 PM"
type input "4:00 PM"
click button "Apply"
click button "Save"
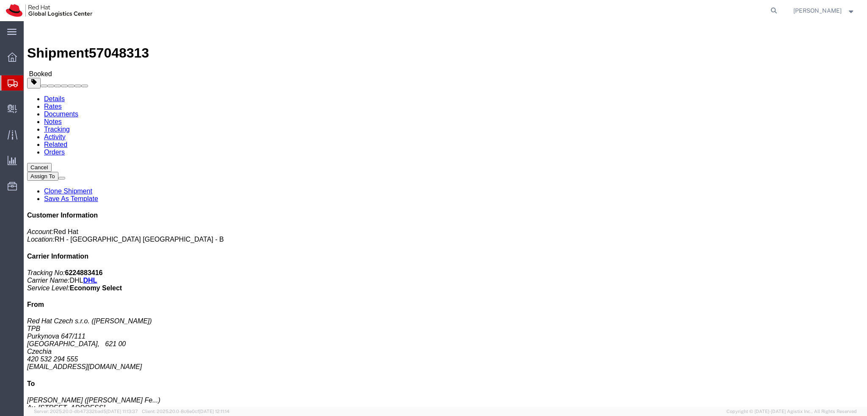
click button "Close"
click link "Schedule pickup request"
